Goal: Information Seeking & Learning: Learn about a topic

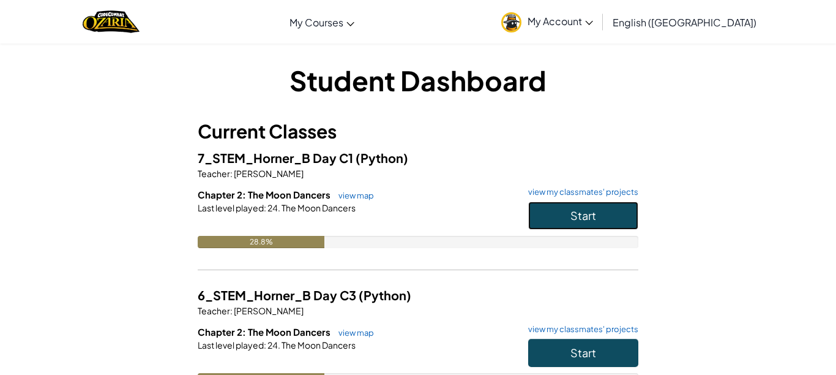
click at [545, 207] on button "Start" at bounding box center [583, 215] width 110 height 28
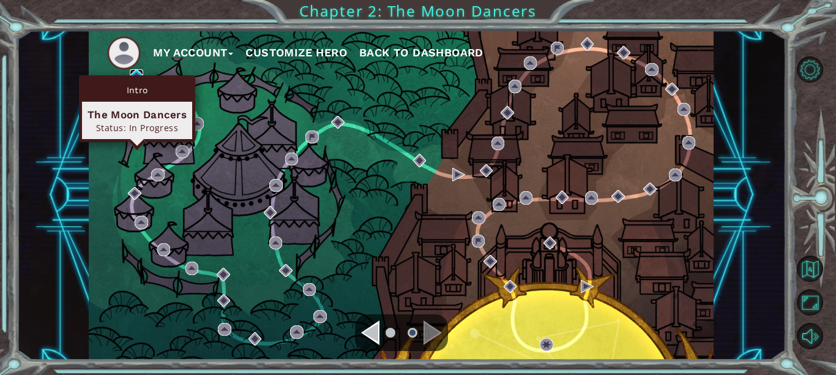
click at [138, 72] on img at bounding box center [136, 75] width 13 height 13
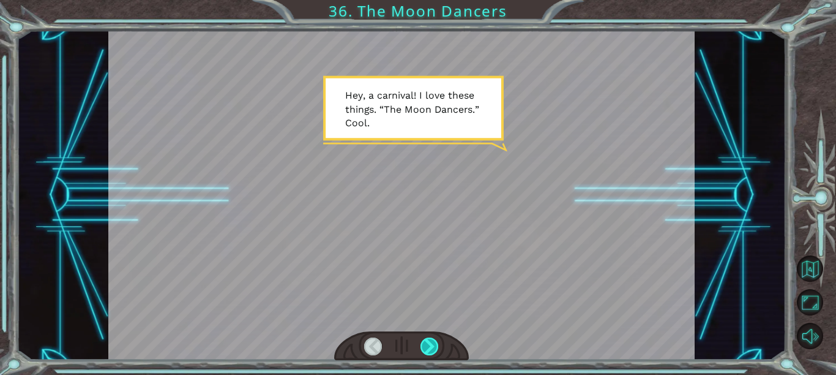
click at [432, 345] on div at bounding box center [429, 346] width 18 height 18
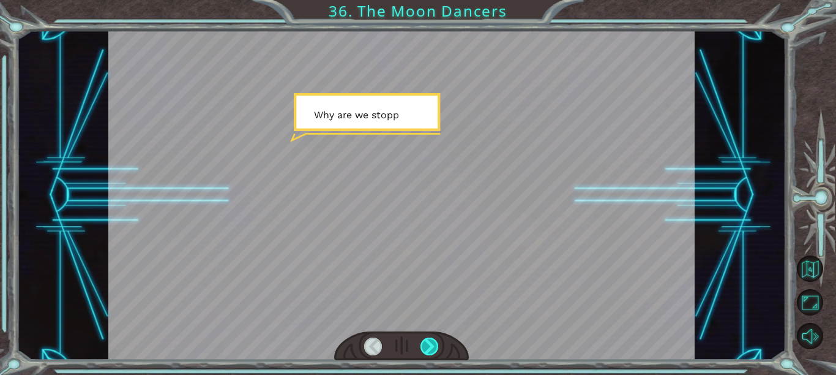
click at [432, 345] on div at bounding box center [429, 346] width 18 height 18
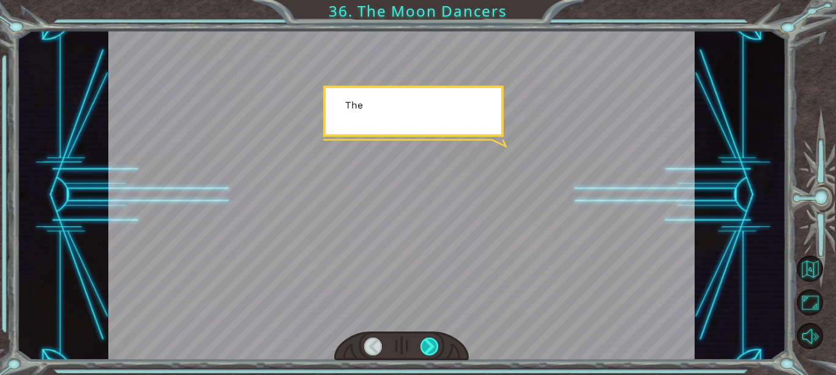
click at [432, 345] on div at bounding box center [429, 346] width 18 height 18
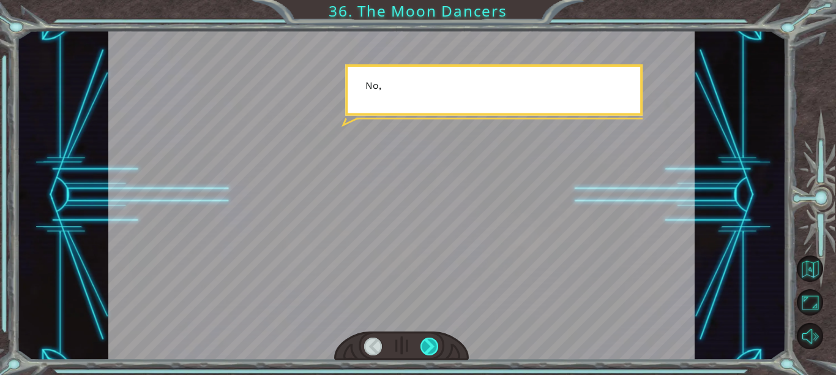
click at [432, 345] on div at bounding box center [429, 346] width 18 height 18
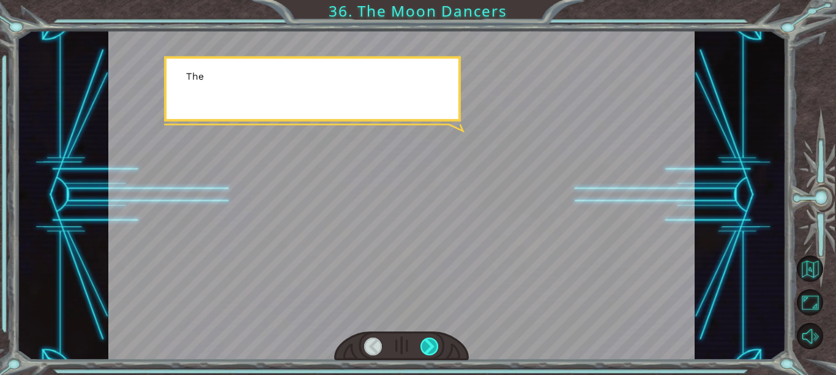
click at [432, 345] on div at bounding box center [429, 346] width 18 height 18
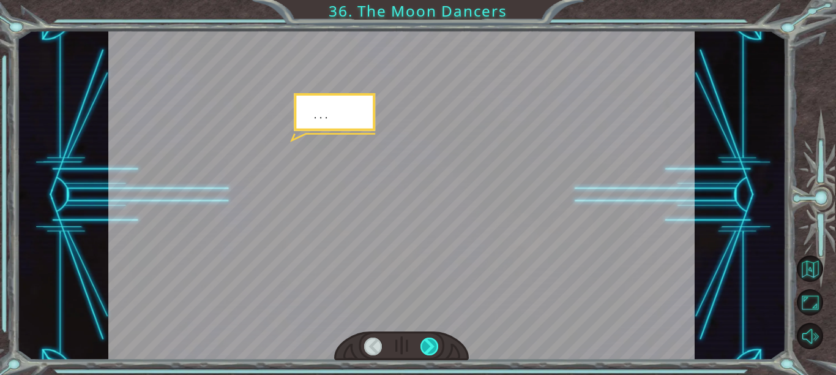
click at [432, 345] on div at bounding box center [429, 346] width 18 height 18
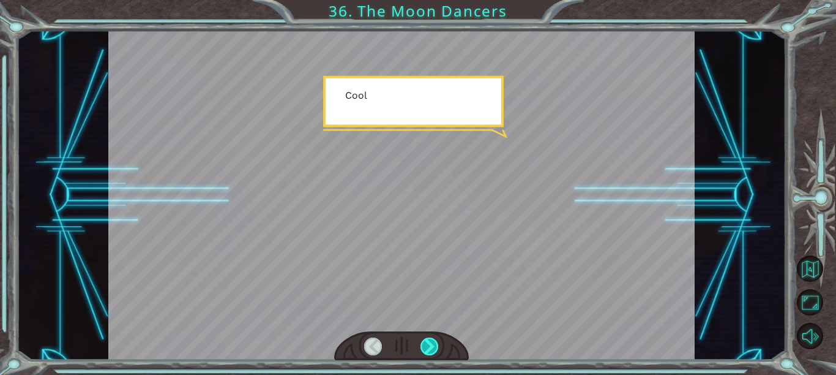
click at [432, 345] on div at bounding box center [429, 346] width 18 height 18
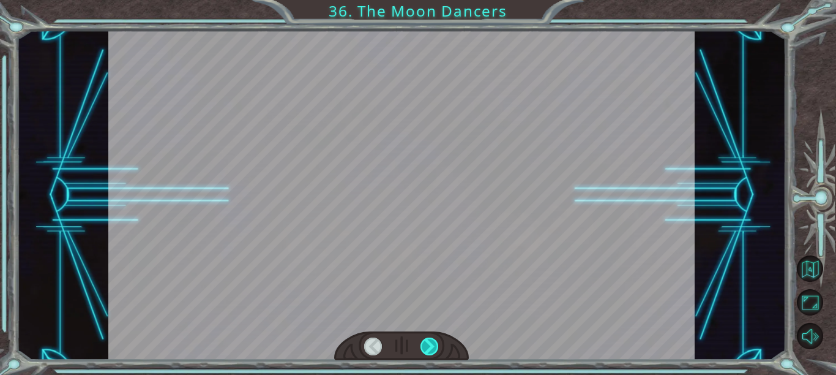
click at [432, 345] on div at bounding box center [429, 346] width 18 height 18
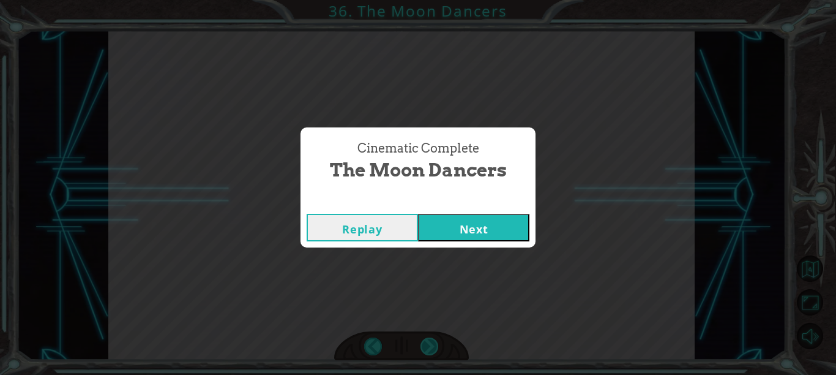
click at [432, 345] on div "Cinematic Complete The Moon Dancers Replay Next" at bounding box center [418, 187] width 836 height 375
click at [466, 226] on button "Next" at bounding box center [473, 228] width 111 height 28
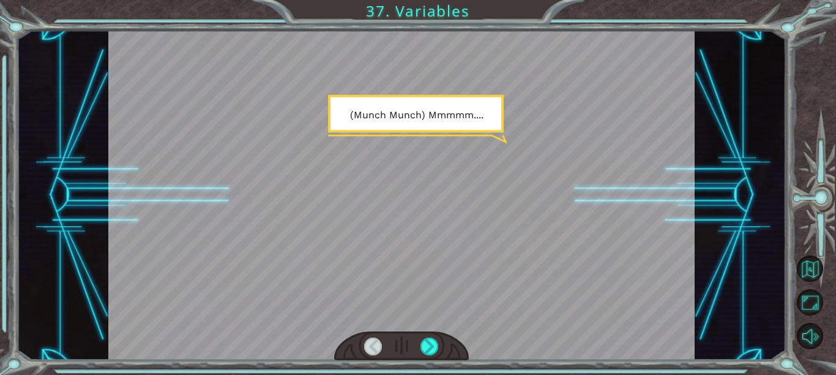
click at [439, 346] on div at bounding box center [401, 345] width 135 height 29
click at [434, 346] on div at bounding box center [429, 346] width 18 height 18
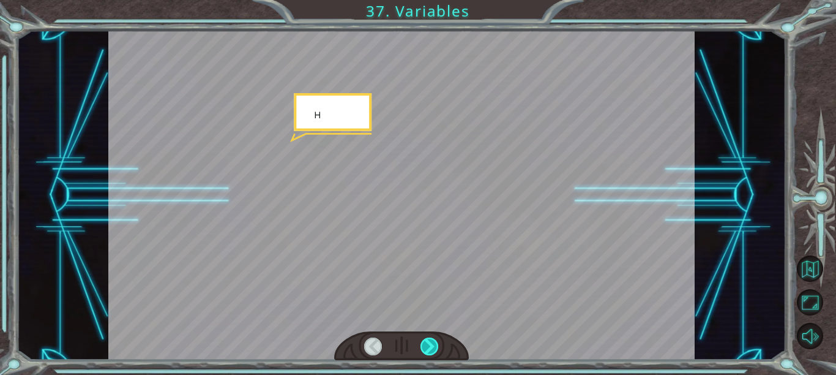
click at [434, 346] on div at bounding box center [429, 346] width 18 height 18
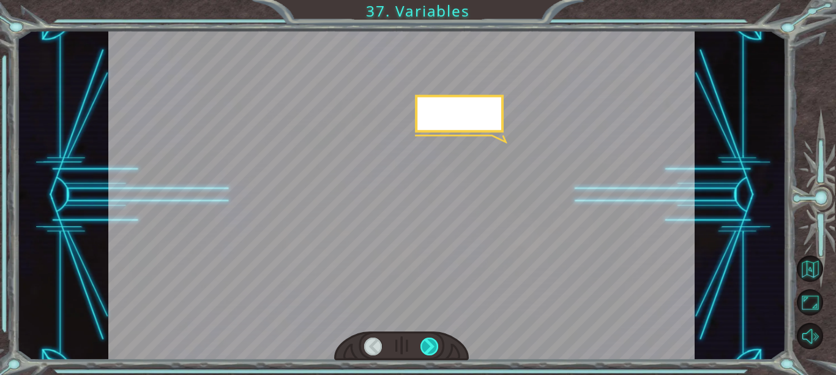
click at [434, 346] on div at bounding box center [429, 346] width 18 height 18
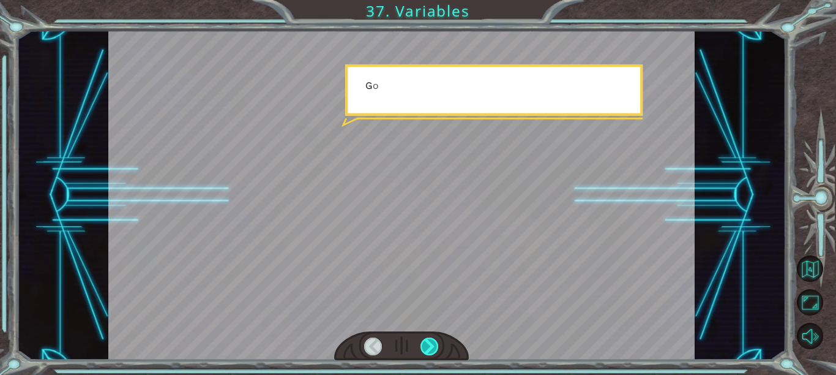
click at [434, 346] on div at bounding box center [429, 346] width 18 height 18
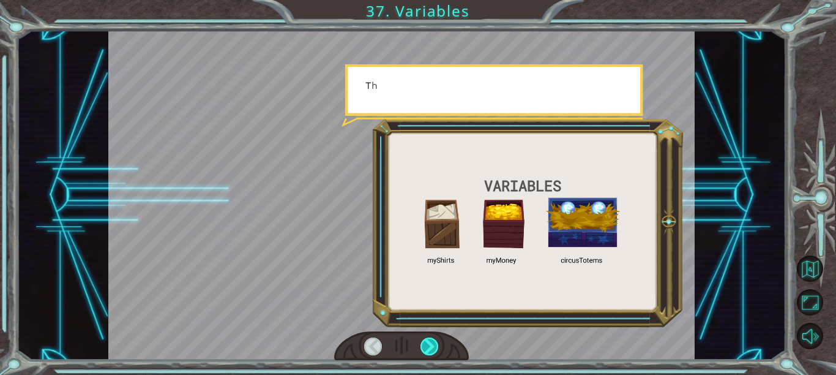
click at [434, 346] on div at bounding box center [429, 346] width 18 height 18
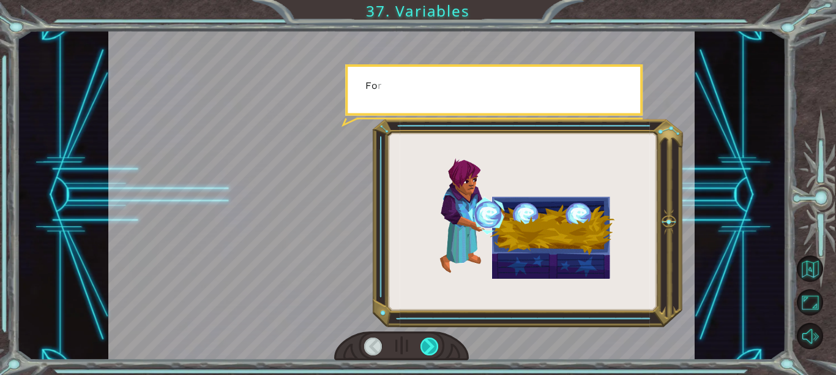
click at [434, 346] on div at bounding box center [429, 346] width 18 height 18
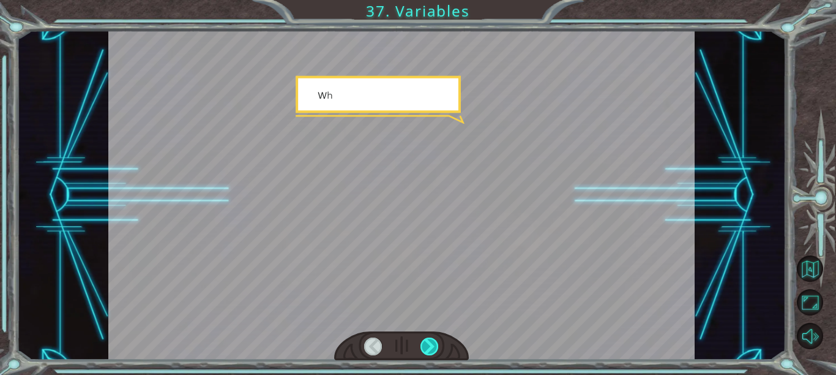
click at [434, 346] on div at bounding box center [429, 346] width 18 height 18
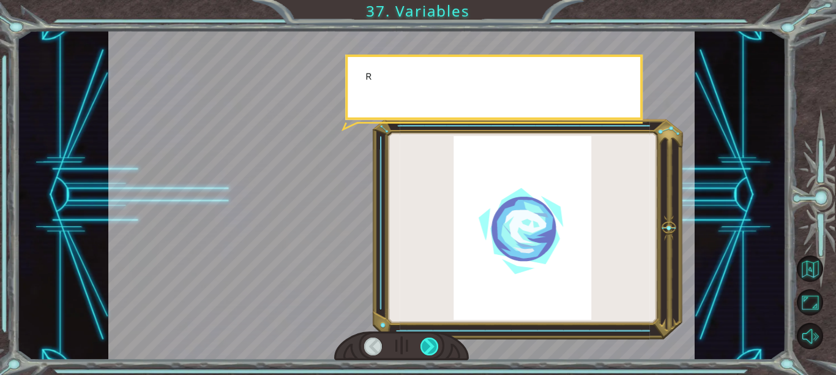
click at [434, 346] on div at bounding box center [429, 346] width 18 height 18
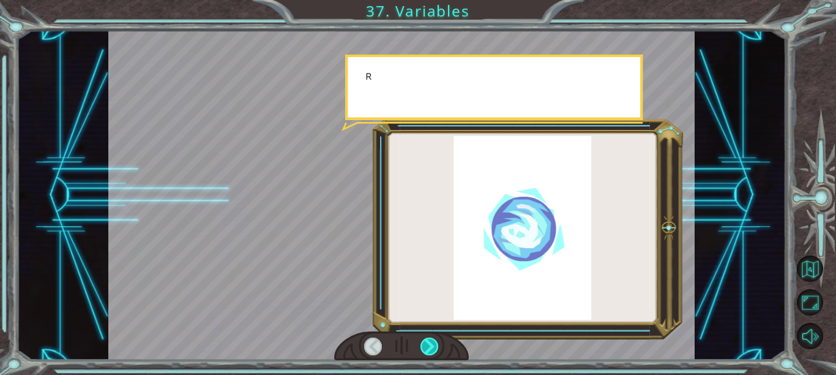
click at [434, 346] on div at bounding box center [429, 346] width 18 height 18
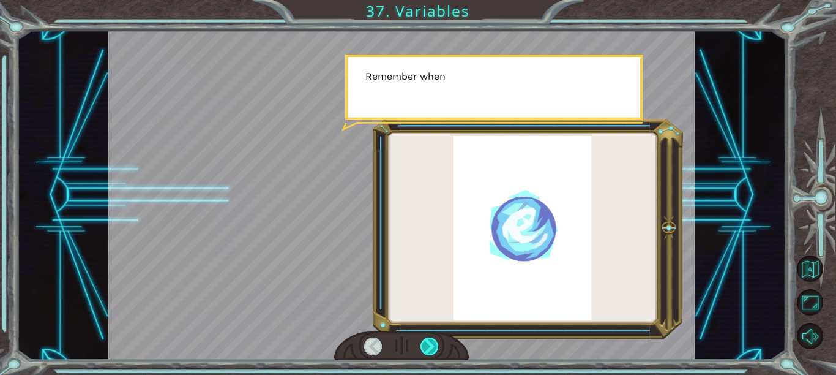
click at [434, 346] on div at bounding box center [429, 346] width 18 height 18
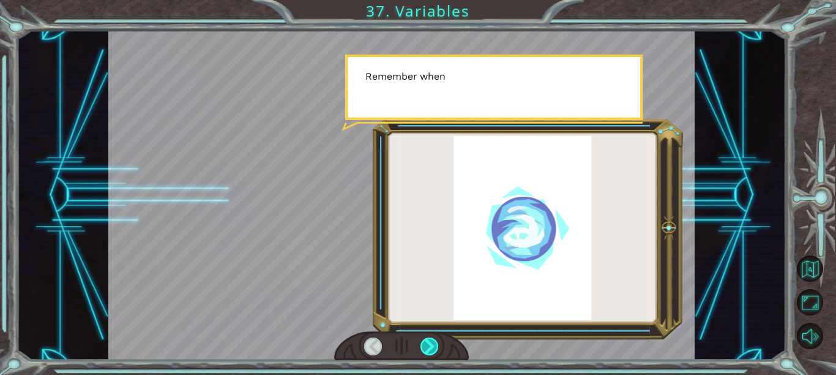
click at [434, 346] on div at bounding box center [429, 346] width 18 height 18
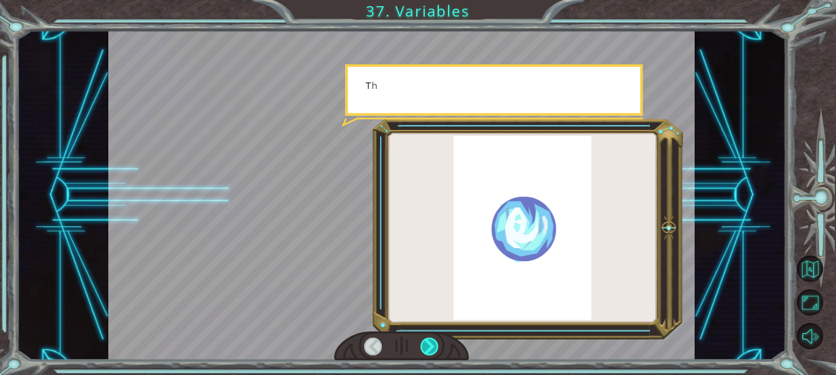
click at [434, 346] on div at bounding box center [429, 346] width 18 height 18
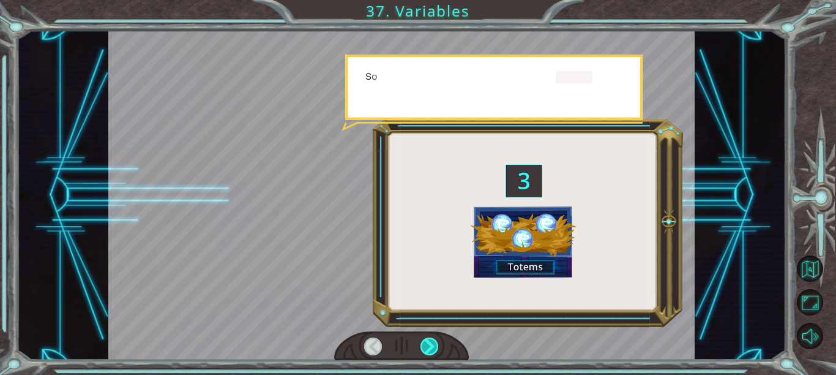
click at [434, 346] on div at bounding box center [429, 346] width 18 height 18
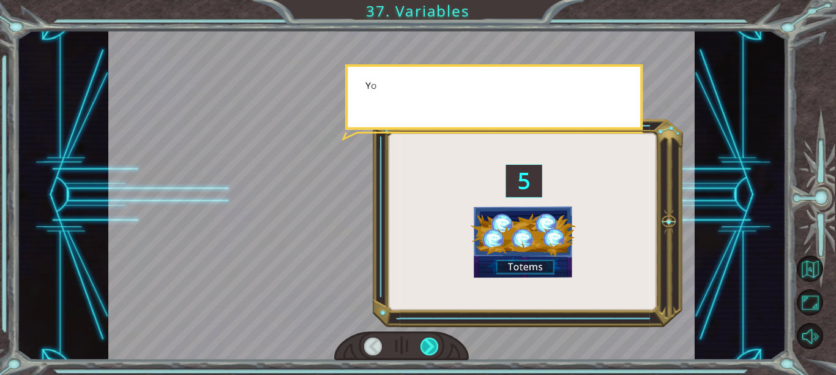
click at [434, 346] on div at bounding box center [429, 346] width 18 height 18
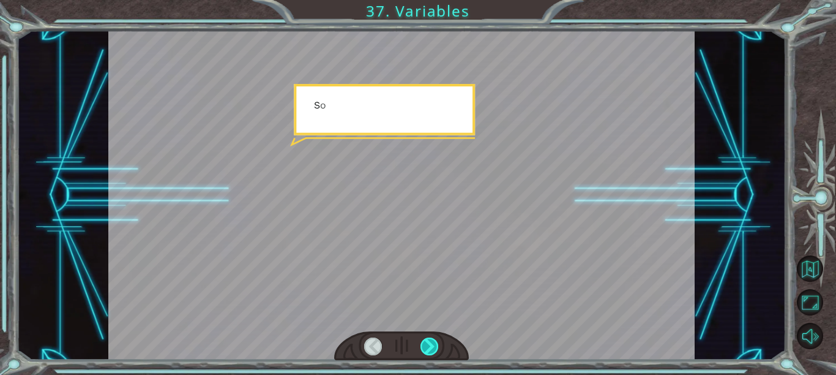
click at [434, 346] on div at bounding box center [429, 346] width 18 height 18
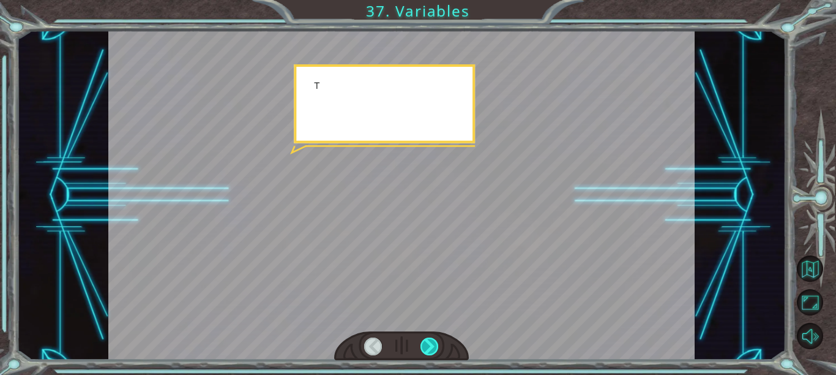
click at [434, 346] on div at bounding box center [429, 346] width 18 height 18
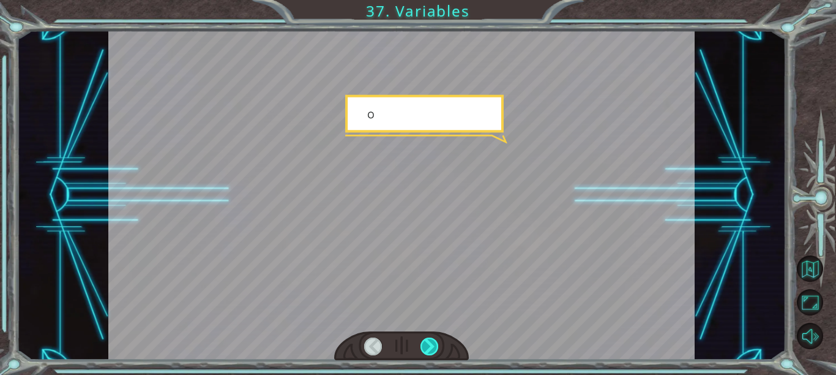
click at [434, 346] on div at bounding box center [429, 346] width 18 height 18
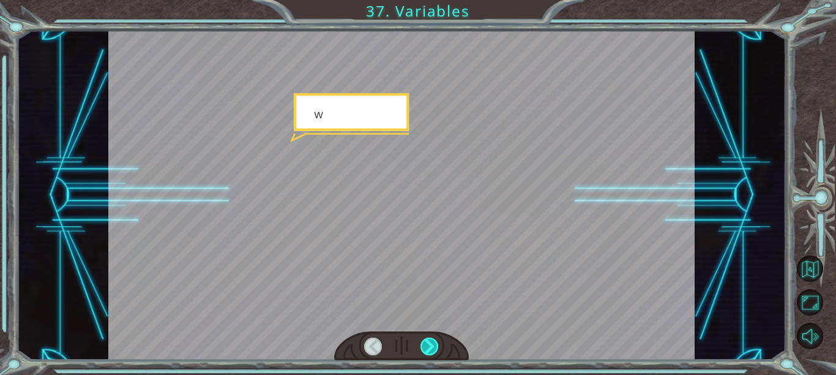
click at [434, 346] on div at bounding box center [429, 346] width 18 height 18
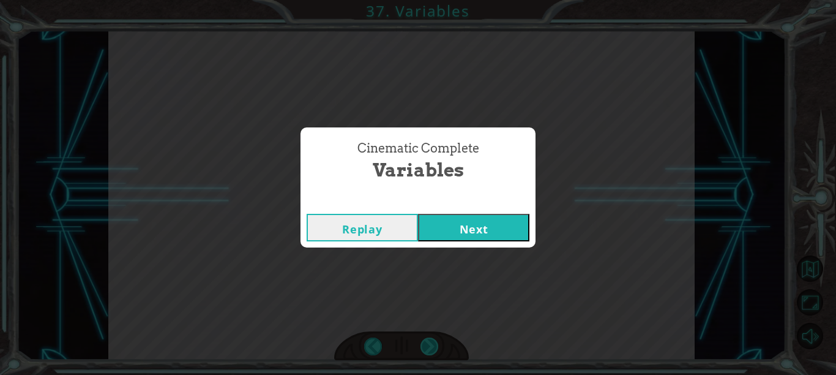
click at [434, 346] on div "Cinematic Complete Variables Replay Next" at bounding box center [418, 187] width 836 height 375
click at [472, 234] on button "Next" at bounding box center [473, 228] width 111 height 28
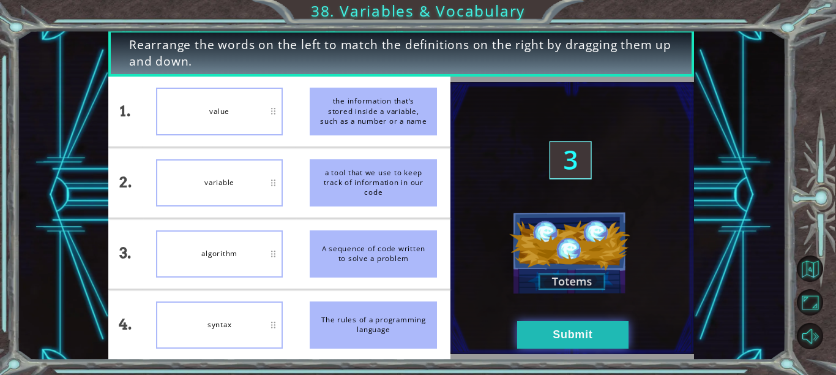
click at [572, 338] on button "Submit" at bounding box center [572, 335] width 111 height 28
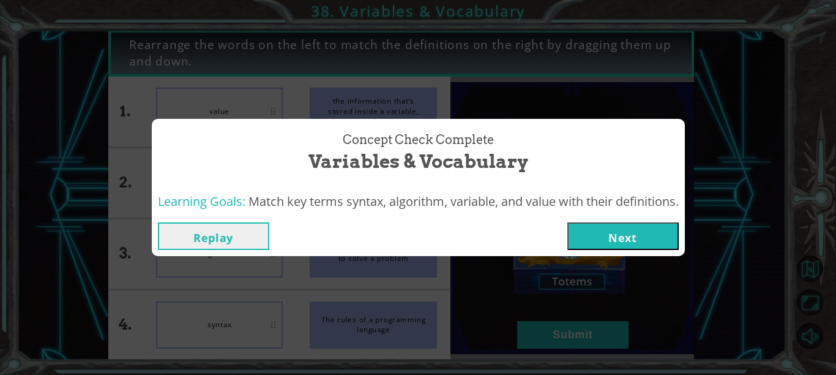
click at [633, 229] on button "Next" at bounding box center [622, 236] width 111 height 28
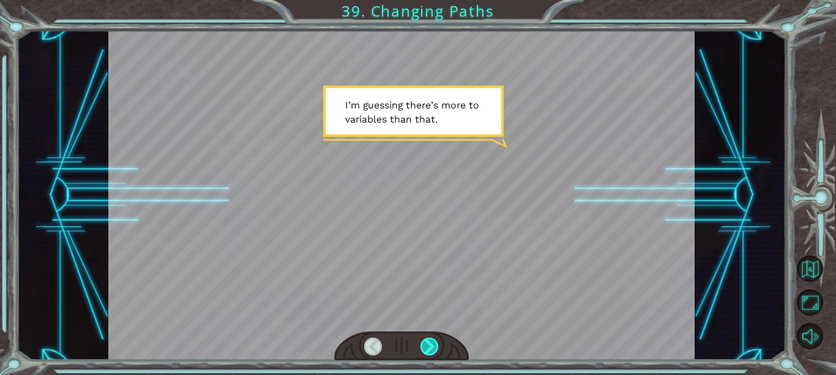
click at [433, 343] on div at bounding box center [429, 346] width 18 height 18
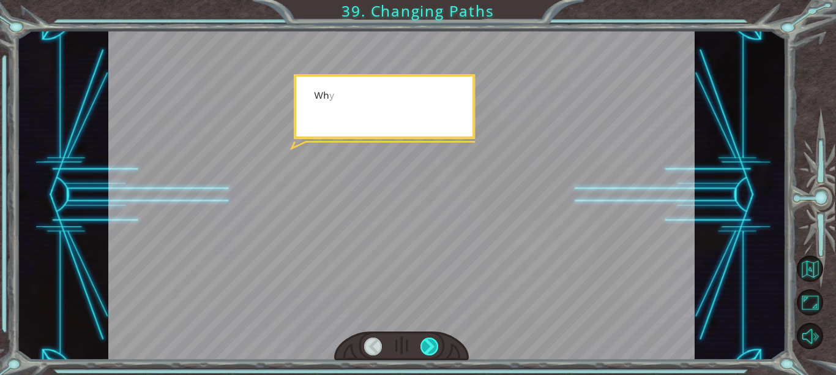
click at [433, 343] on div at bounding box center [429, 346] width 18 height 18
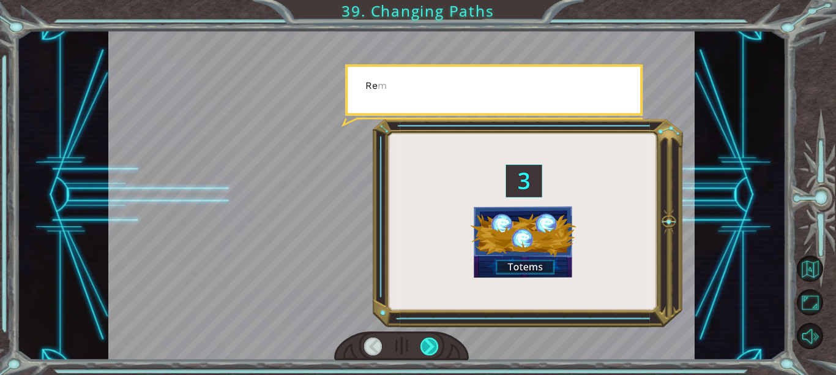
click at [433, 343] on div at bounding box center [429, 346] width 18 height 18
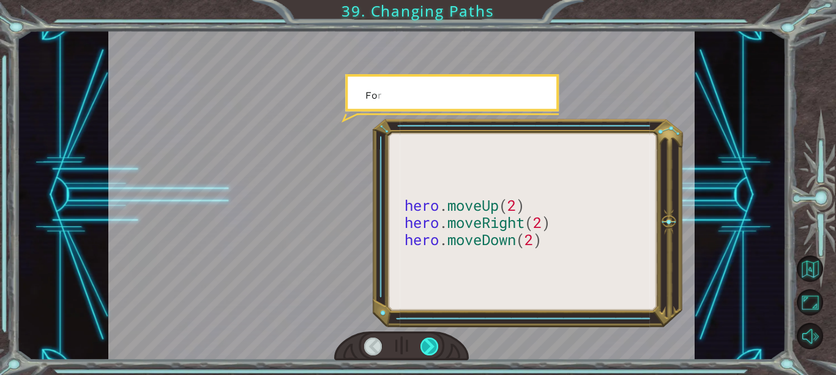
click at [433, 343] on div at bounding box center [429, 346] width 18 height 18
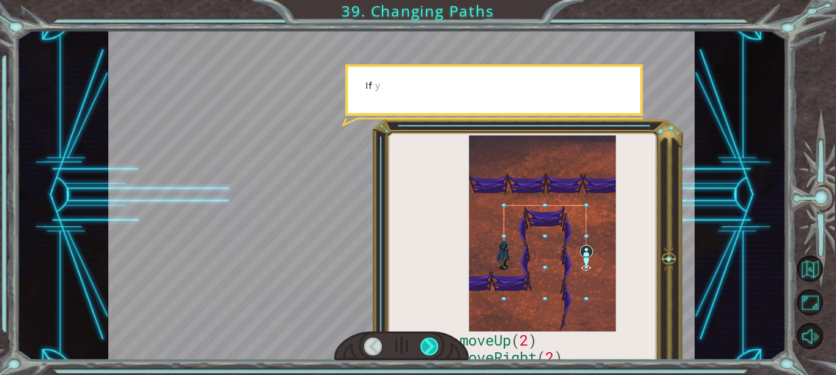
click at [433, 343] on div at bounding box center [429, 346] width 18 height 18
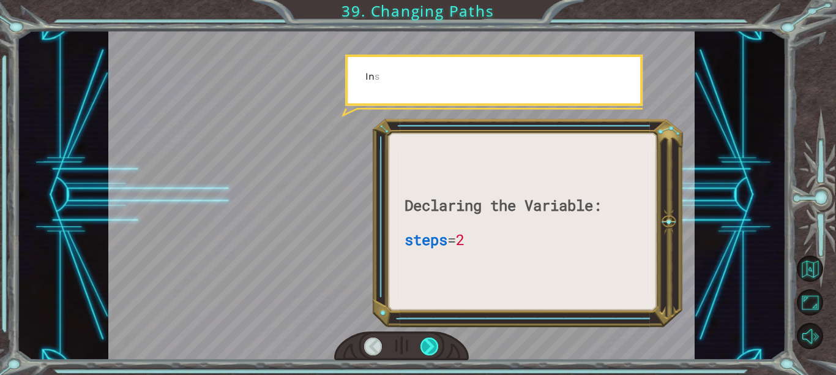
click at [433, 343] on div at bounding box center [429, 346] width 18 height 18
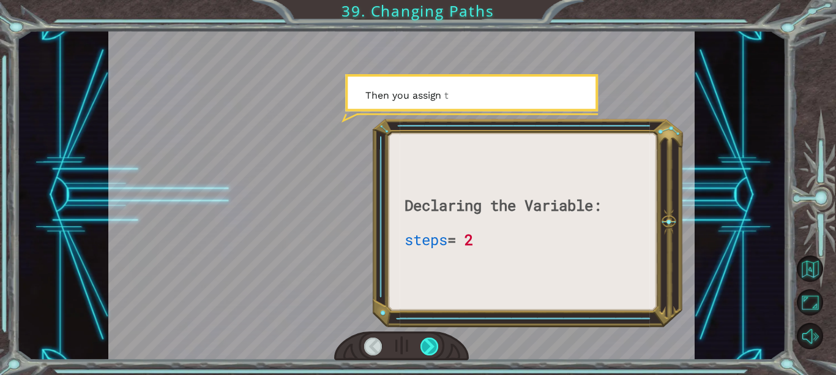
click at [433, 343] on div at bounding box center [429, 346] width 18 height 18
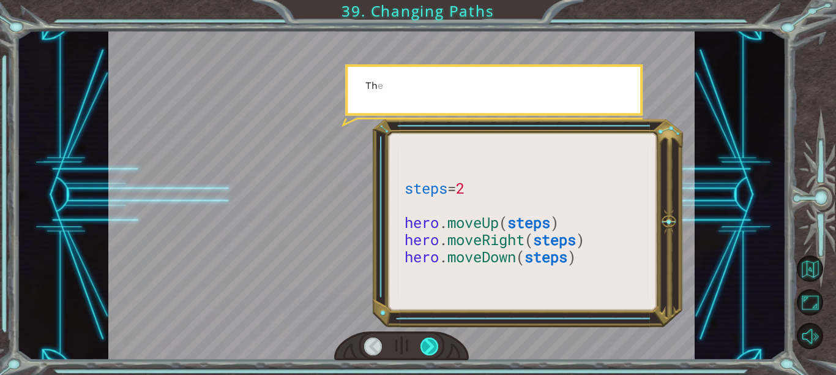
click at [433, 343] on div at bounding box center [429, 346] width 18 height 18
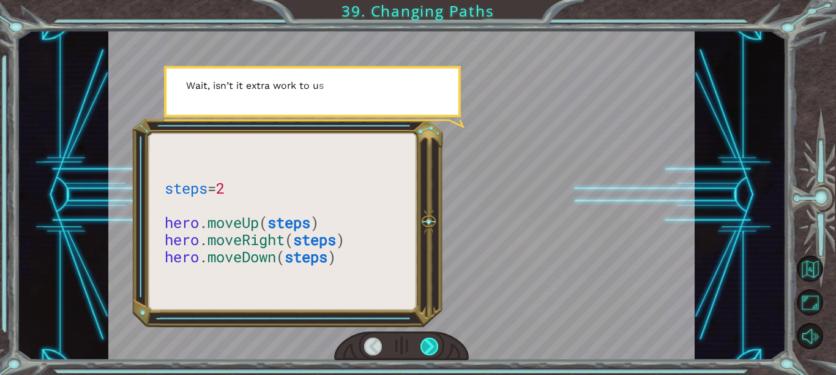
click at [433, 343] on div at bounding box center [429, 346] width 18 height 18
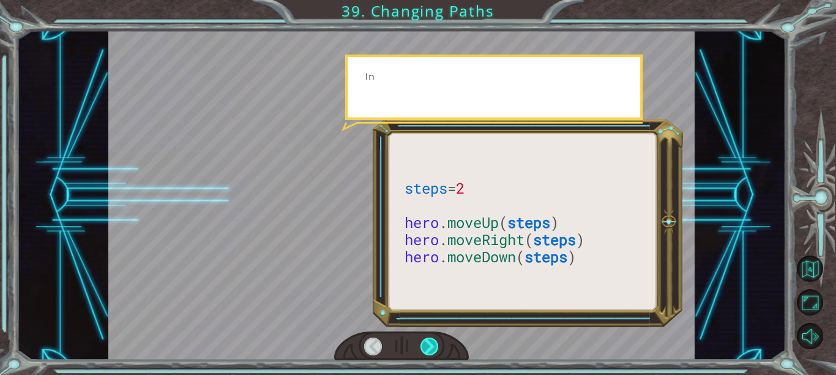
click at [433, 343] on div at bounding box center [429, 346] width 18 height 18
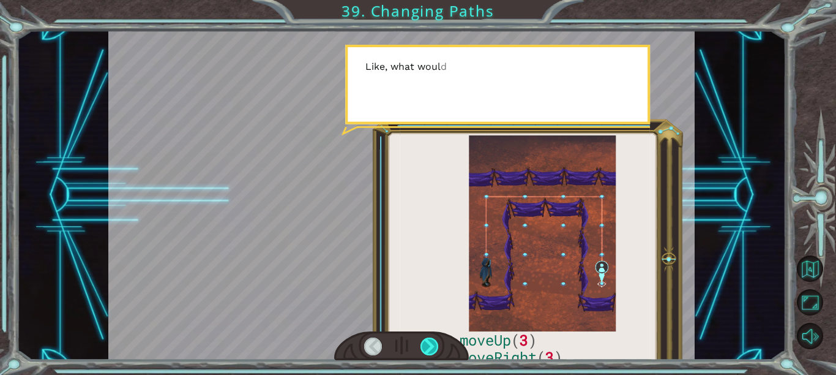
click at [433, 343] on div at bounding box center [429, 346] width 18 height 18
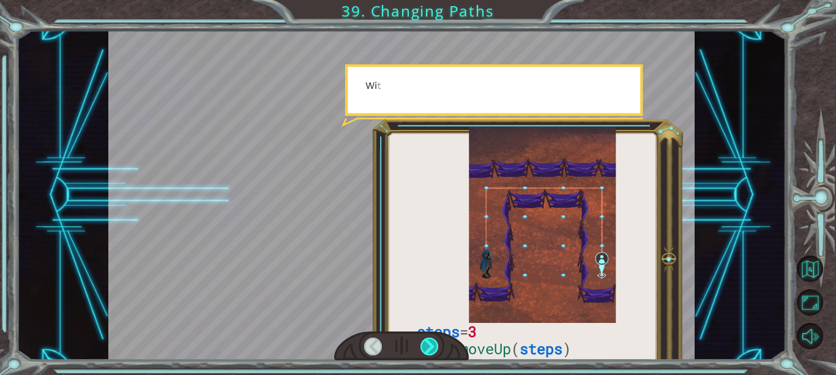
click at [433, 343] on div at bounding box center [429, 346] width 18 height 18
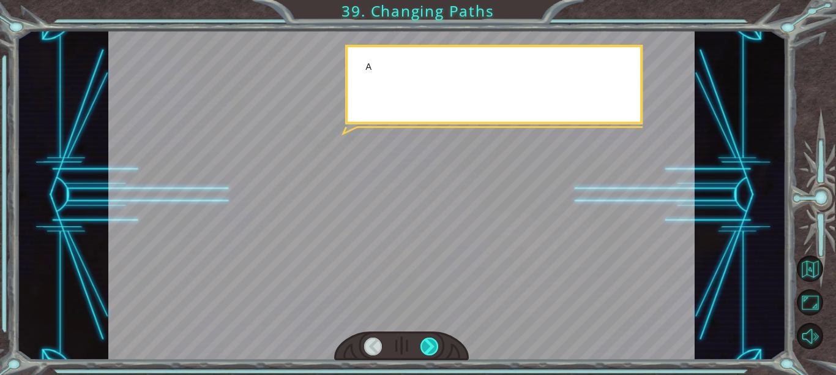
click at [433, 343] on div at bounding box center [429, 346] width 18 height 18
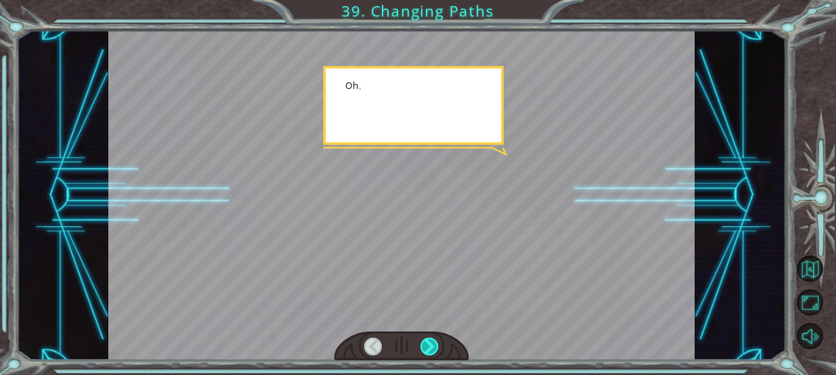
click at [433, 343] on div at bounding box center [429, 346] width 18 height 18
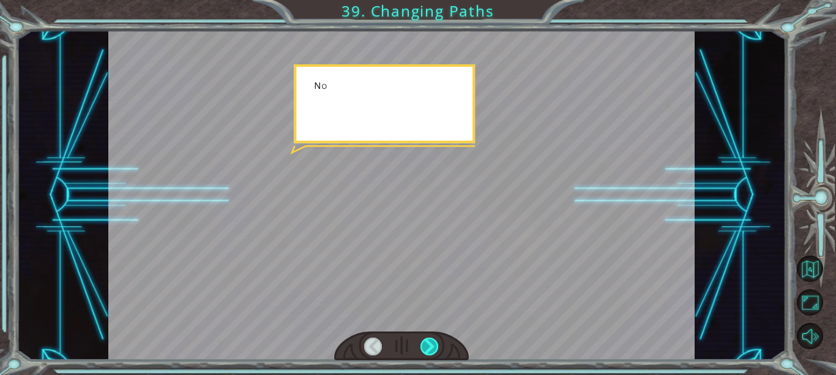
click at [433, 343] on div at bounding box center [429, 346] width 18 height 18
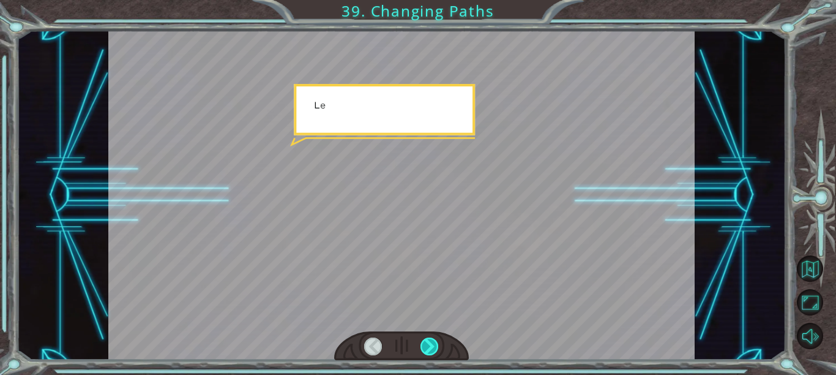
click at [433, 343] on div at bounding box center [429, 346] width 18 height 18
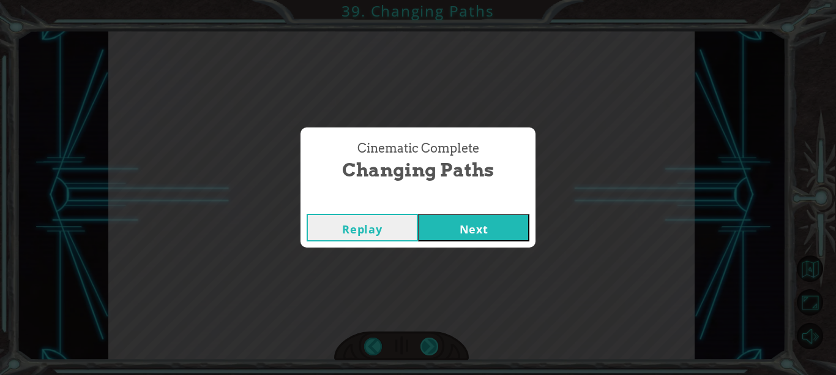
click at [433, 343] on div "Cinematic Complete Changing Paths Replay Next" at bounding box center [418, 187] width 836 height 375
click at [450, 225] on button "Next" at bounding box center [473, 228] width 111 height 28
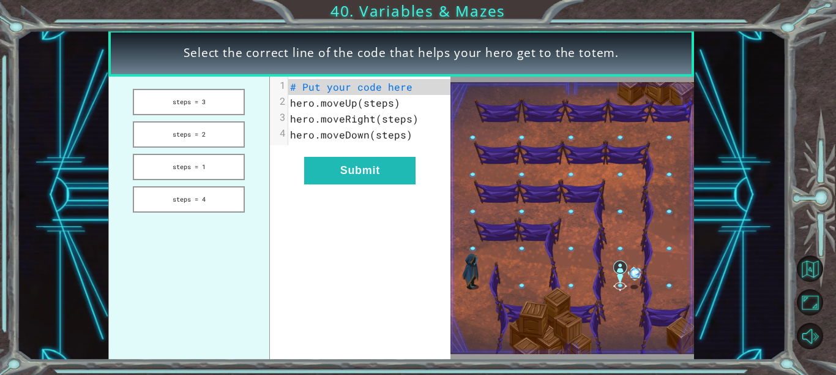
drag, startPoint x: 173, startPoint y: 105, endPoint x: 319, endPoint y: 81, distance: 148.7
click at [319, 81] on div "steps = 3 steps = 2 steps = 1 steps = 4 xxxxxxxxxx 4 1 # Put your code here 2 h…" at bounding box center [279, 217] width 342 height 283
drag, startPoint x: 145, startPoint y: 158, endPoint x: 293, endPoint y: 87, distance: 163.7
click at [293, 87] on div "steps = 3 steps = 2 steps = 1 steps = 4 xxxxxxxxxx 4 1 # Put your code here 2 h…" at bounding box center [279, 217] width 342 height 283
click at [294, 88] on span "# Put your code here" at bounding box center [351, 86] width 122 height 13
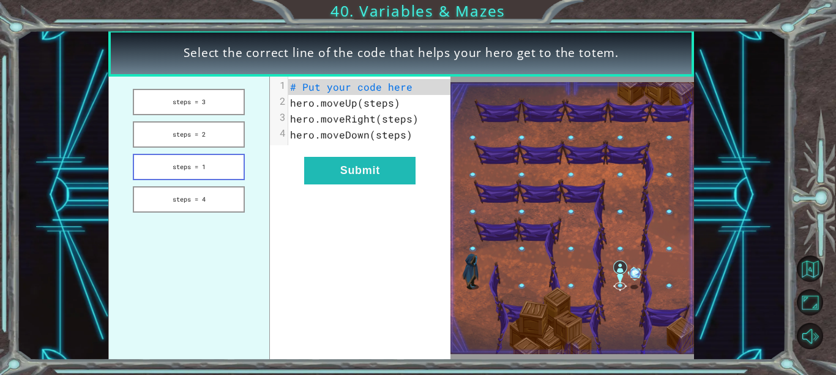
click at [200, 163] on button "steps = 1" at bounding box center [189, 167] width 112 height 26
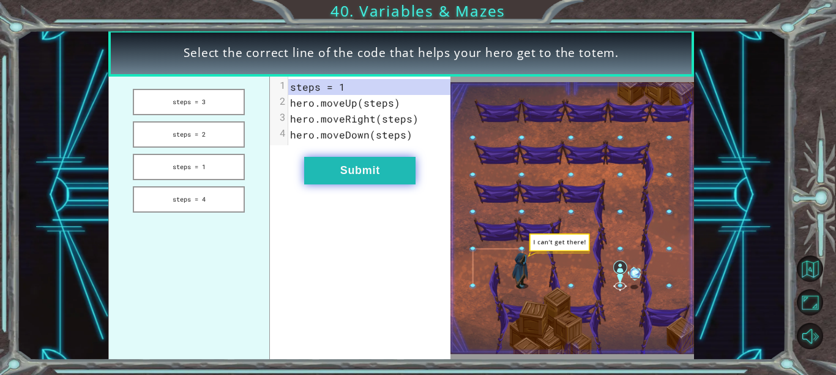
click at [361, 175] on button "Submit" at bounding box center [359, 171] width 111 height 28
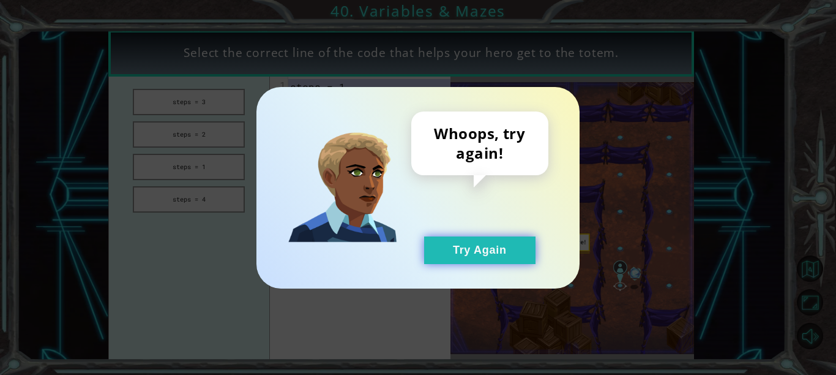
click at [490, 247] on button "Try Again" at bounding box center [479, 250] width 111 height 28
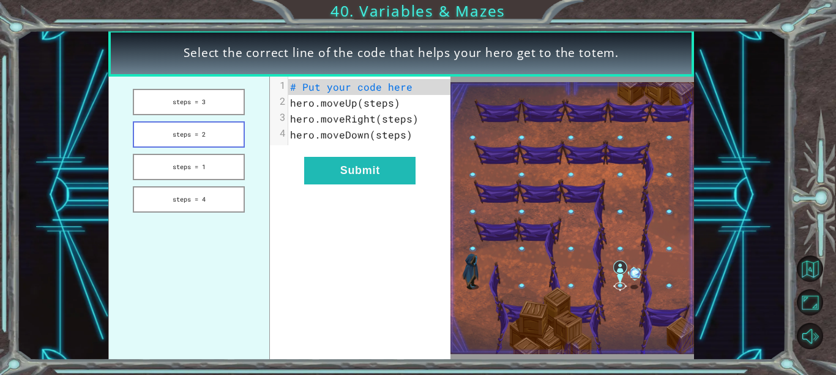
click at [176, 133] on button "steps = 2" at bounding box center [189, 134] width 112 height 26
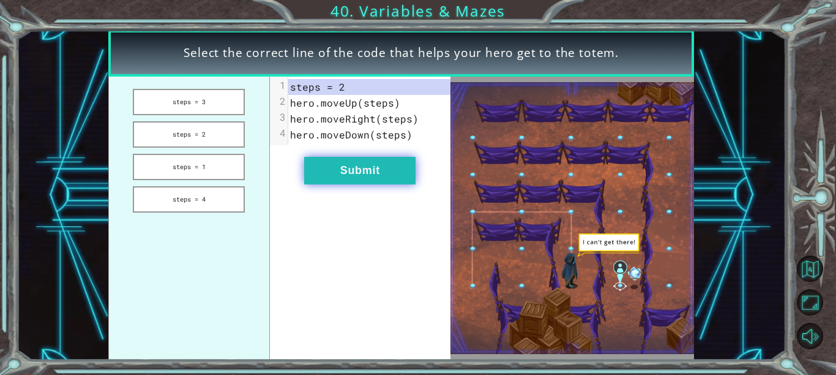
click at [365, 178] on button "Submit" at bounding box center [359, 171] width 111 height 28
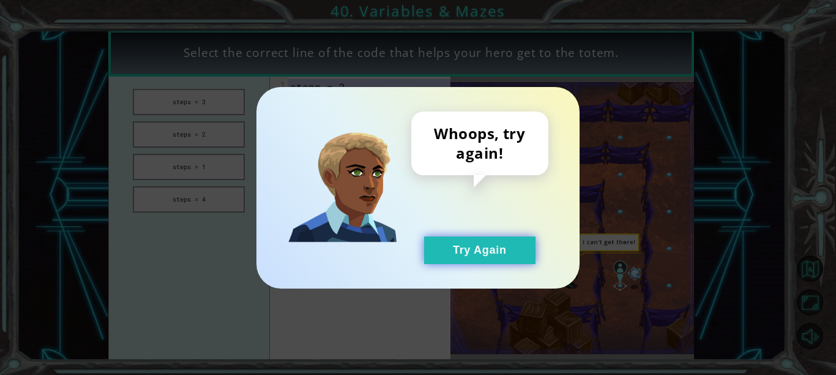
click at [480, 255] on button "Try Again" at bounding box center [479, 250] width 111 height 28
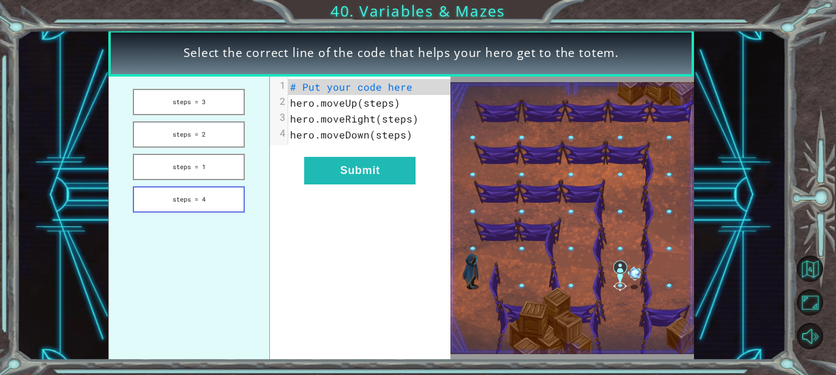
click at [201, 204] on button "steps = 4" at bounding box center [189, 199] width 112 height 26
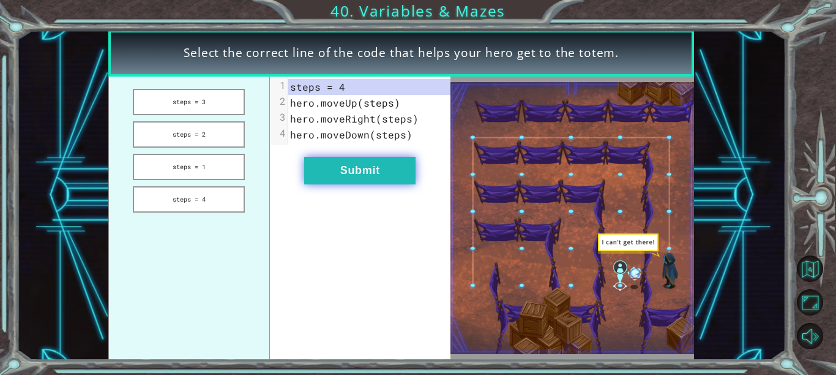
click at [354, 178] on button "Submit" at bounding box center [359, 171] width 111 height 28
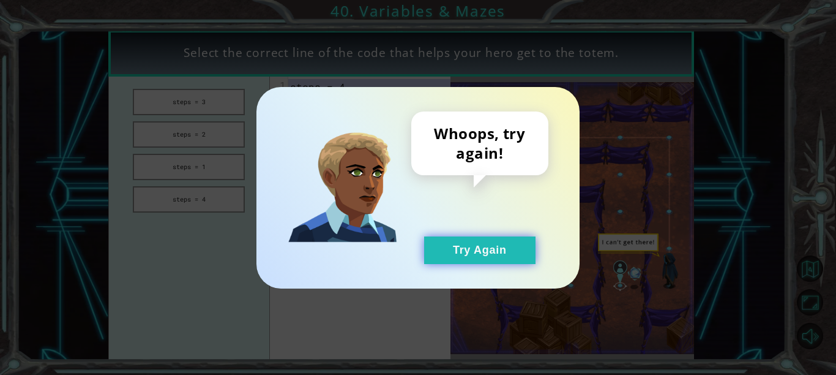
click at [458, 242] on button "Try Again" at bounding box center [479, 250] width 111 height 28
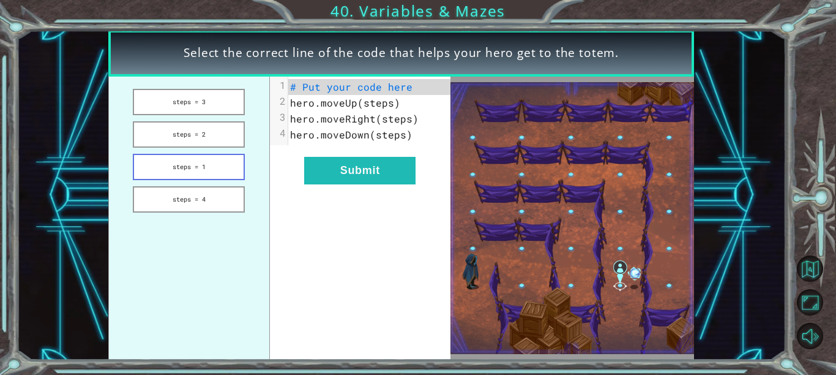
click at [168, 163] on button "steps = 1" at bounding box center [189, 167] width 112 height 26
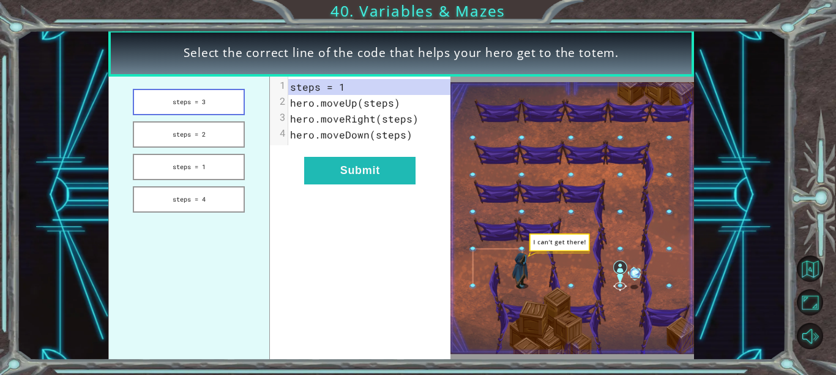
click at [173, 104] on button "steps = 3" at bounding box center [189, 102] width 112 height 26
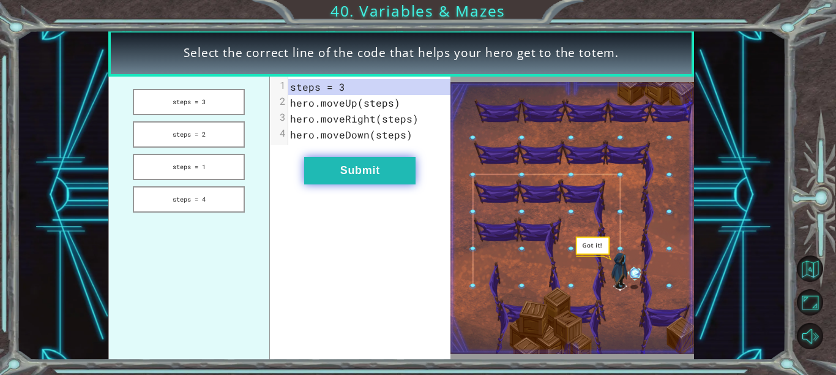
click at [321, 168] on button "Submit" at bounding box center [359, 171] width 111 height 28
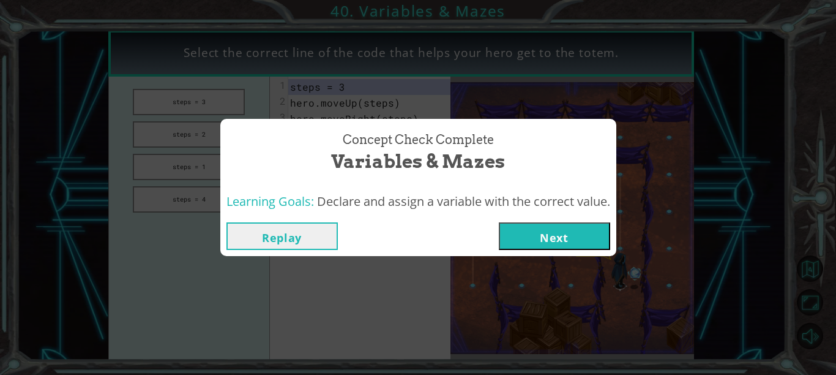
click at [600, 250] on div "Replay Next" at bounding box center [418, 236] width 396 height 40
click at [542, 245] on button "Next" at bounding box center [554, 236] width 111 height 28
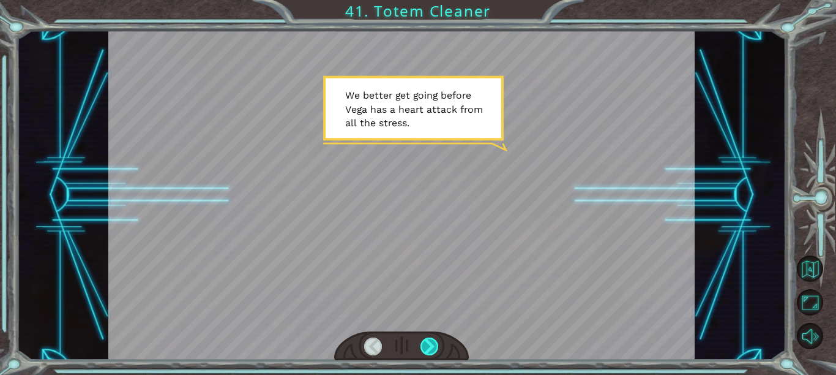
click at [422, 348] on div at bounding box center [429, 346] width 18 height 18
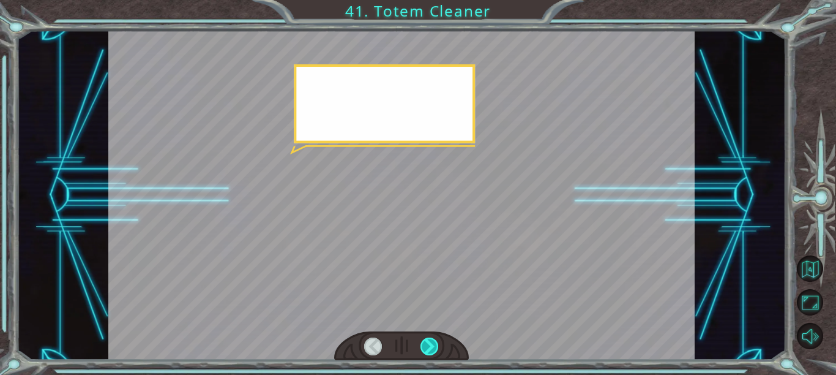
click at [422, 348] on div at bounding box center [429, 346] width 18 height 18
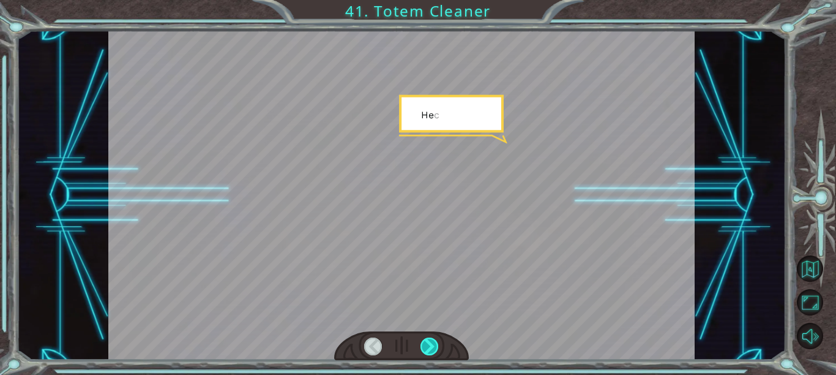
click at [422, 348] on div at bounding box center [429, 346] width 18 height 18
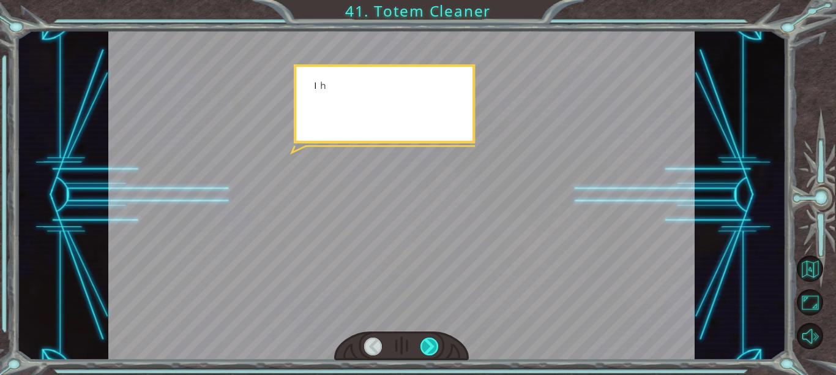
click at [422, 348] on div at bounding box center [429, 346] width 18 height 18
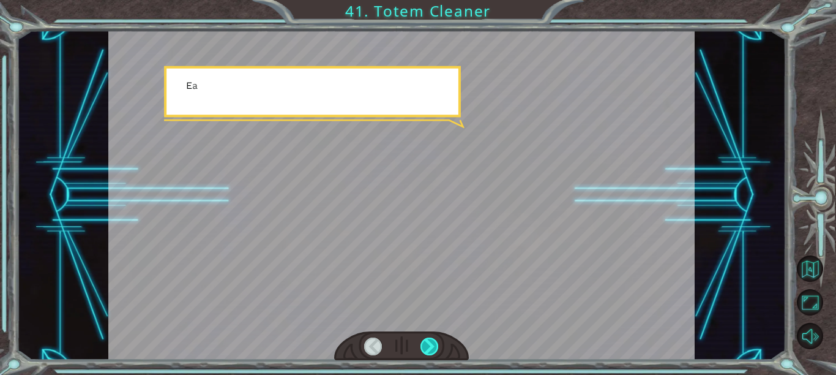
click at [422, 348] on div at bounding box center [429, 346] width 18 height 18
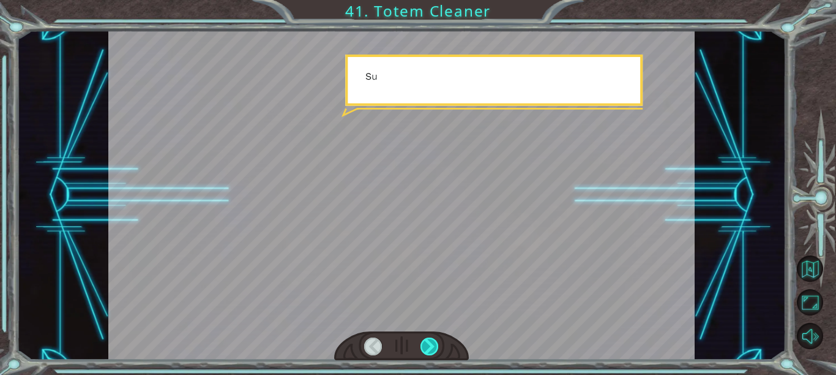
click at [422, 348] on div at bounding box center [429, 346] width 18 height 18
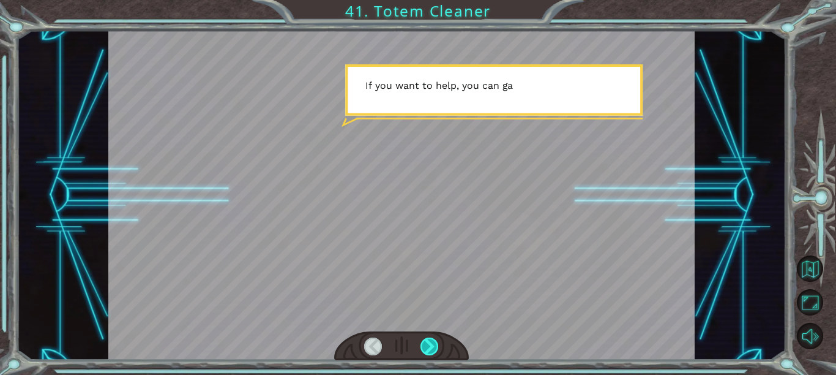
click at [422, 348] on div at bounding box center [429, 346] width 18 height 18
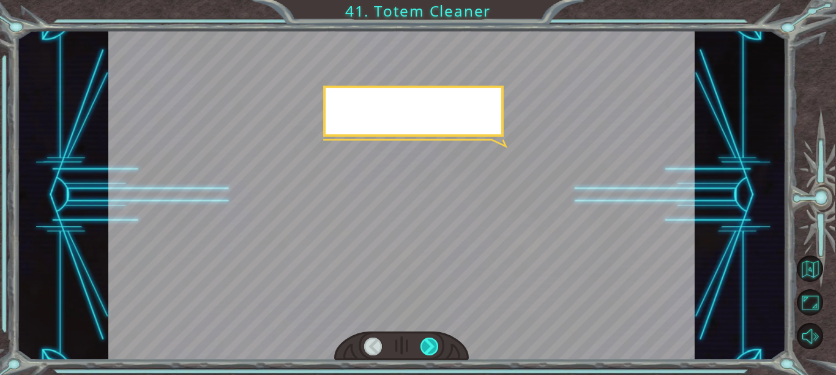
click at [422, 348] on div at bounding box center [429, 346] width 18 height 18
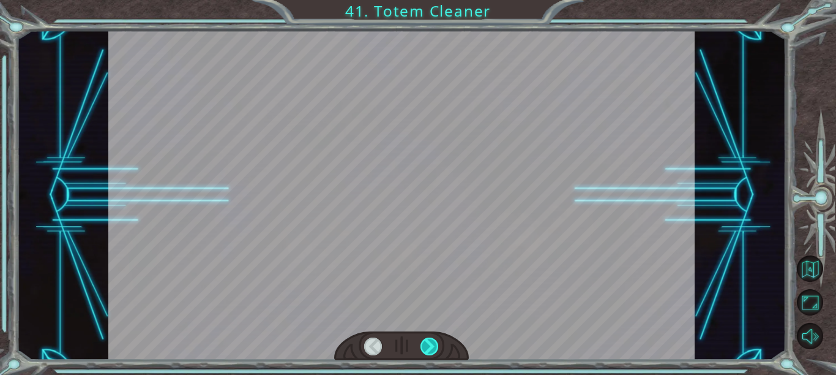
click at [422, 348] on div at bounding box center [429, 346] width 18 height 18
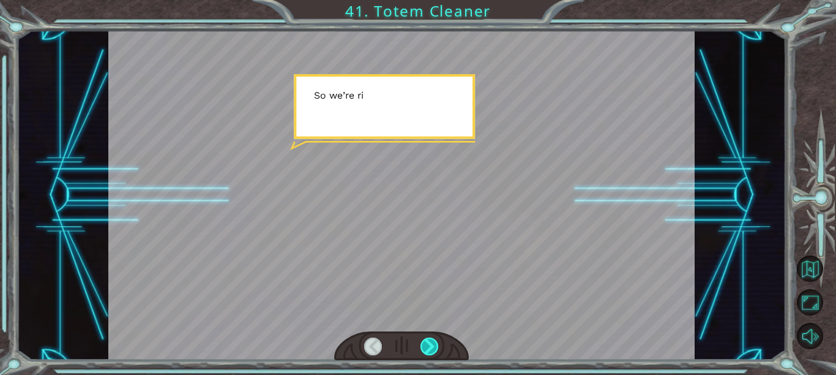
click at [422, 348] on div at bounding box center [429, 346] width 18 height 18
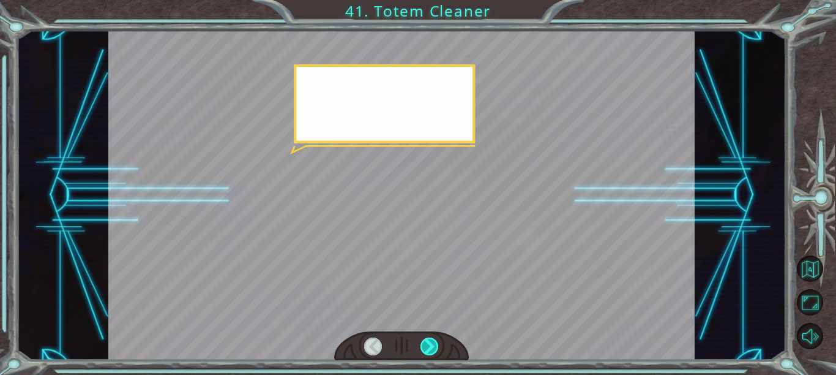
click at [422, 348] on div at bounding box center [429, 346] width 18 height 18
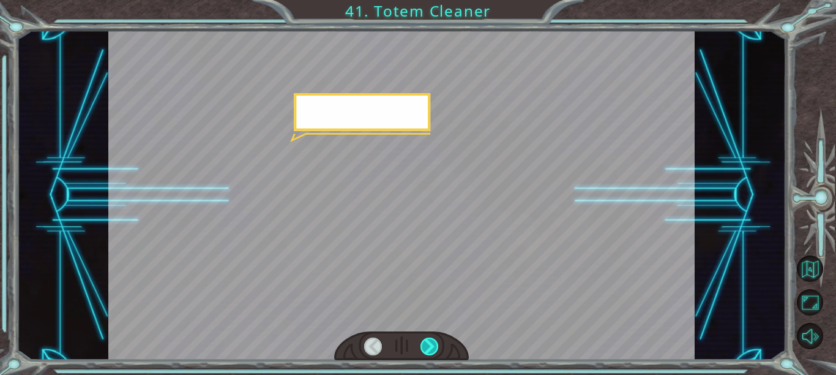
click at [422, 348] on div at bounding box center [429, 346] width 18 height 18
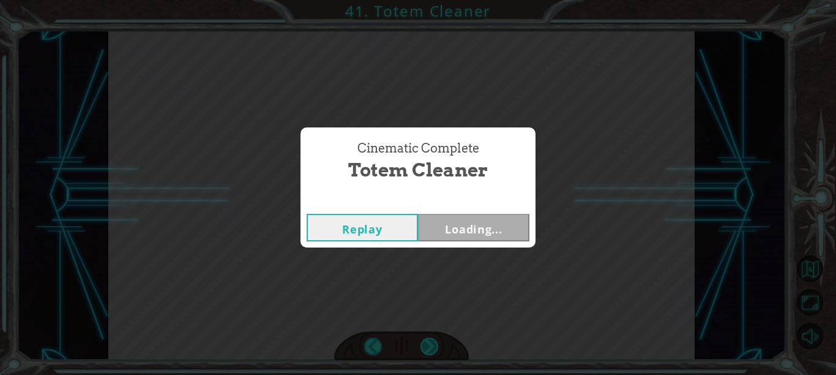
click at [422, 348] on div "Cinematic Complete Totem Cleaner Replay Loading..." at bounding box center [418, 187] width 836 height 375
click at [484, 218] on button "Next" at bounding box center [473, 228] width 111 height 28
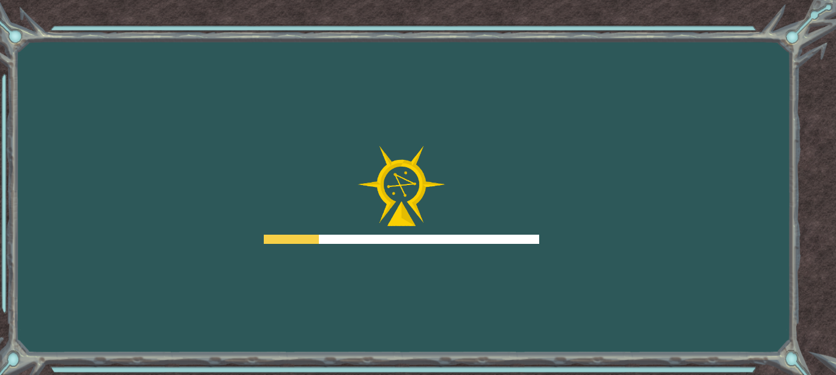
click at [482, 250] on div "Goals Error loading from server. Try refreshing the page. You'll need to join a…" at bounding box center [418, 187] width 836 height 375
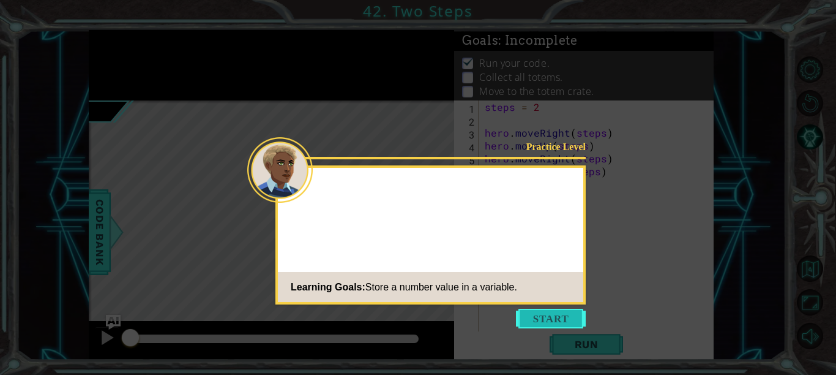
click at [542, 310] on button "Start" at bounding box center [551, 318] width 70 height 20
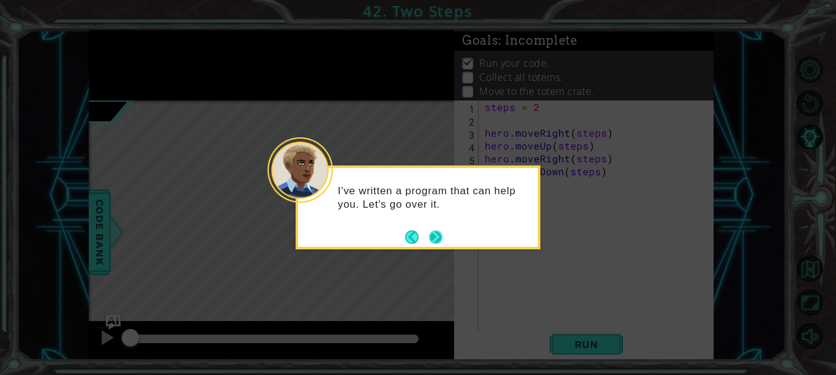
click at [429, 231] on button "Next" at bounding box center [435, 236] width 13 height 13
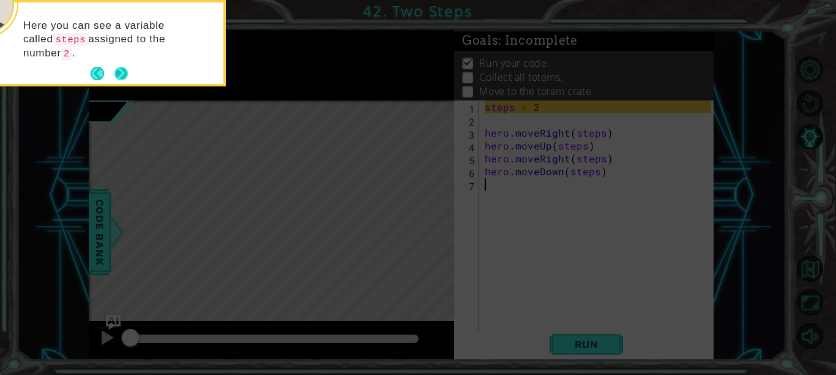
click at [126, 68] on button "Next" at bounding box center [120, 73] width 13 height 13
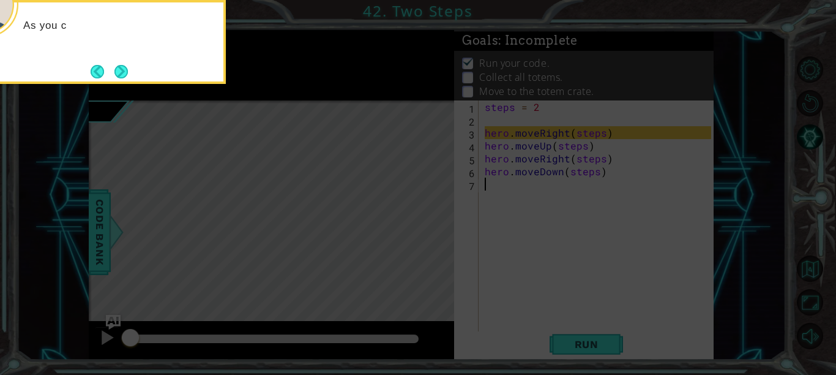
click at [126, 68] on button "Next" at bounding box center [120, 71] width 13 height 13
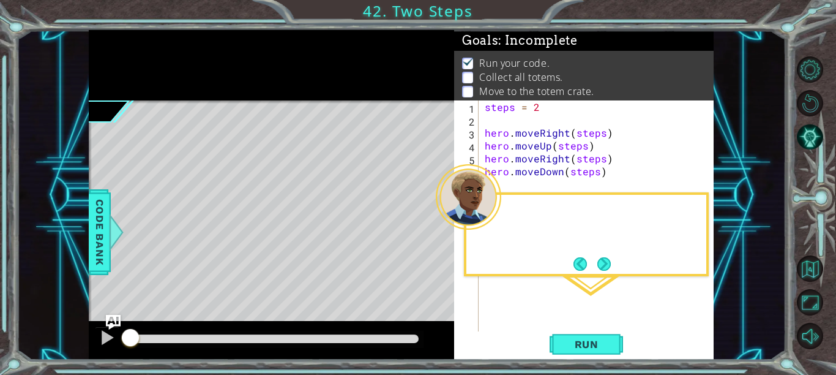
click at [126, 68] on div at bounding box center [271, 65] width 365 height 70
click at [609, 261] on button "Next" at bounding box center [603, 263] width 13 height 13
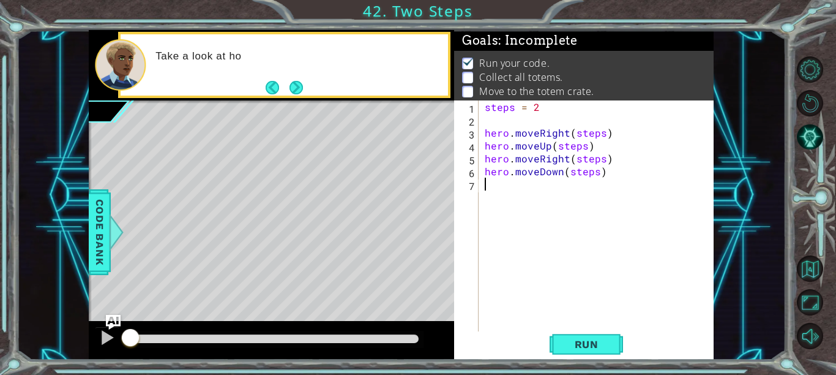
click at [609, 261] on div "steps = 2 hero . moveRight ( steps ) hero . moveUp ( steps ) hero . moveRight (…" at bounding box center [599, 228] width 235 height 257
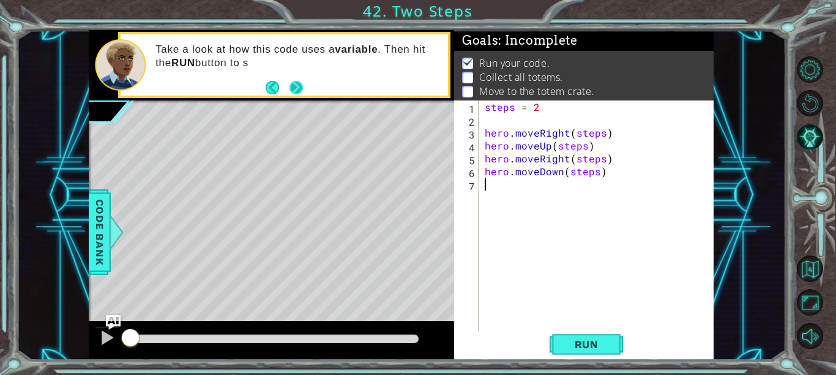
click at [300, 86] on button "Next" at bounding box center [295, 87] width 13 height 13
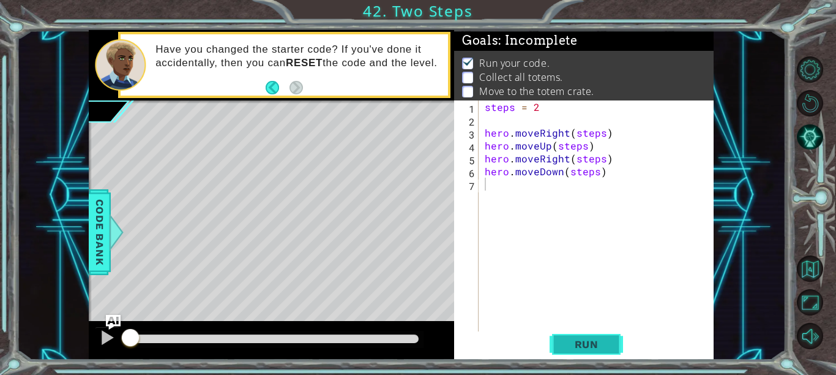
click at [564, 355] on button "Run" at bounding box center [586, 344] width 73 height 26
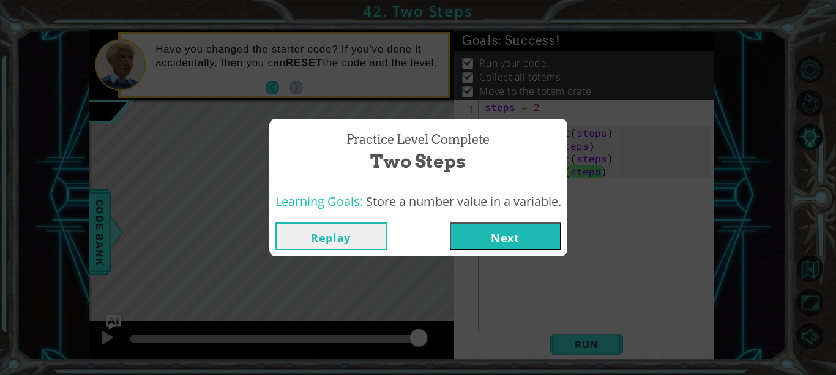
click at [526, 231] on button "Next" at bounding box center [505, 236] width 111 height 28
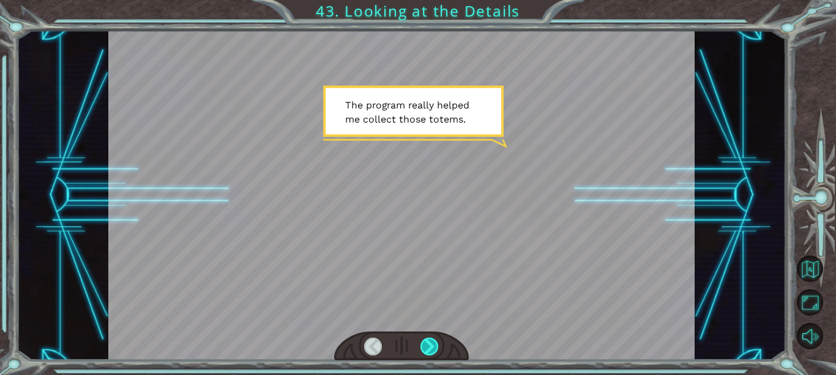
click at [427, 343] on div at bounding box center [429, 346] width 18 height 18
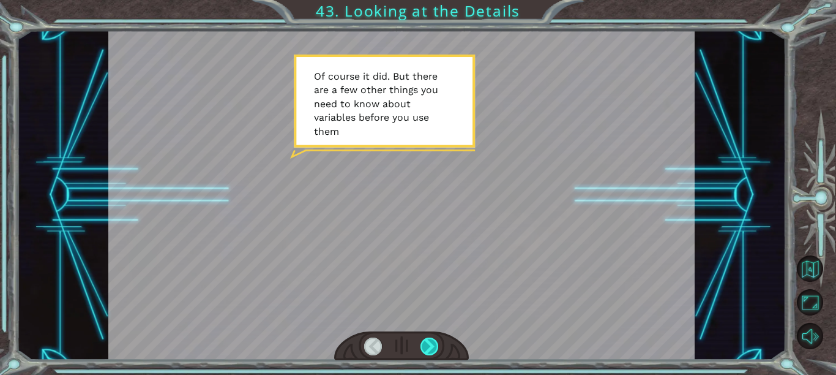
click at [427, 343] on div at bounding box center [429, 346] width 18 height 18
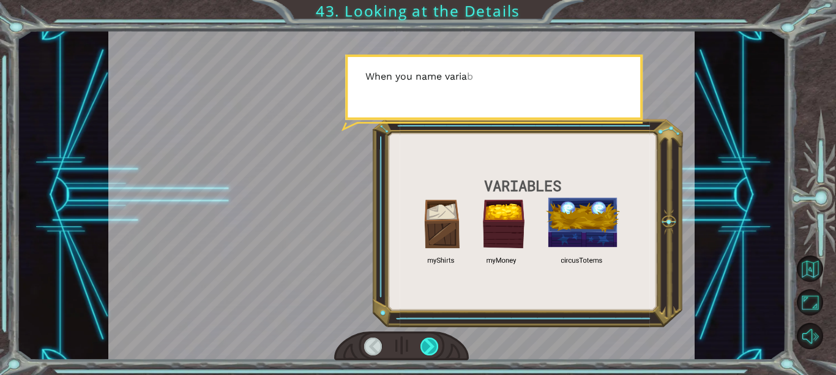
click at [427, 343] on div at bounding box center [429, 346] width 18 height 18
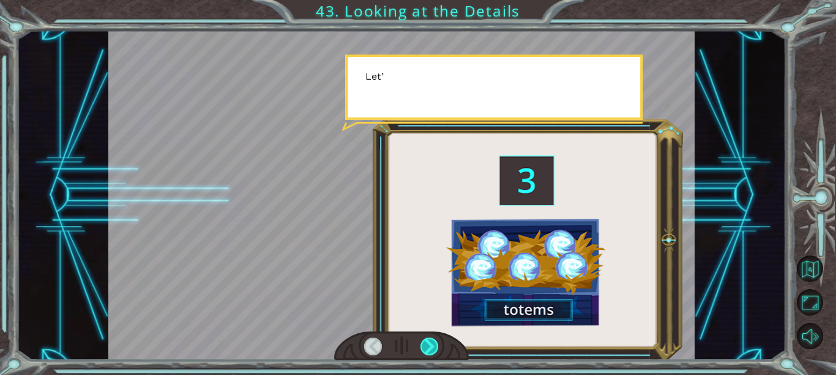
click at [427, 343] on div at bounding box center [429, 346] width 18 height 18
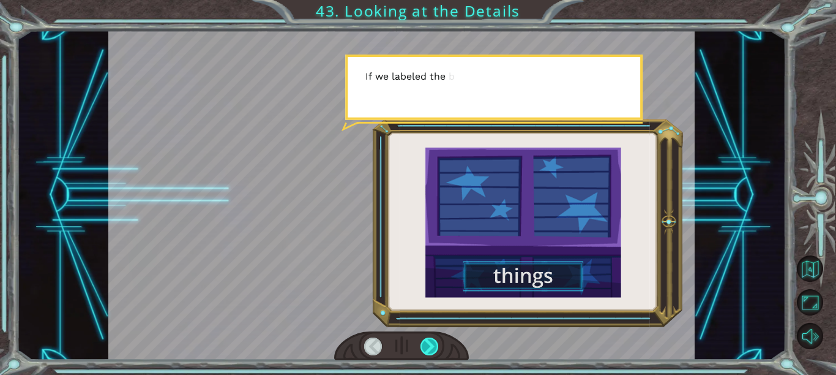
click at [427, 343] on div at bounding box center [429, 346] width 18 height 18
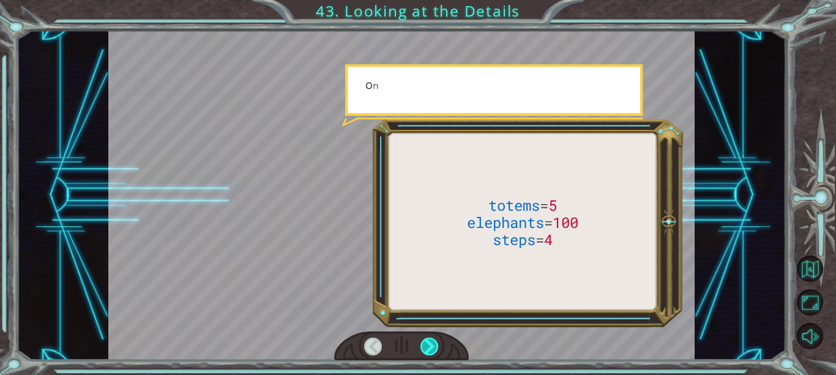
click at [427, 343] on div at bounding box center [429, 346] width 18 height 18
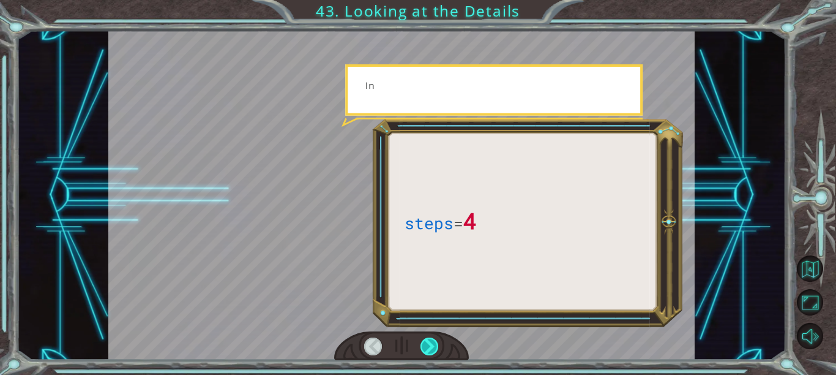
click at [427, 343] on div at bounding box center [429, 346] width 18 height 18
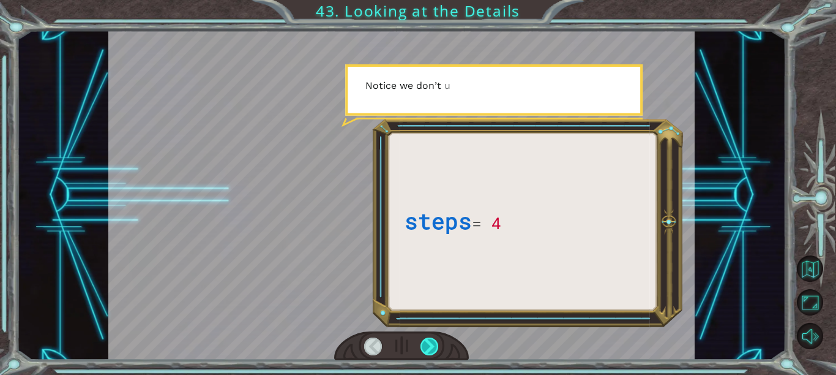
click at [427, 343] on div at bounding box center [429, 346] width 18 height 18
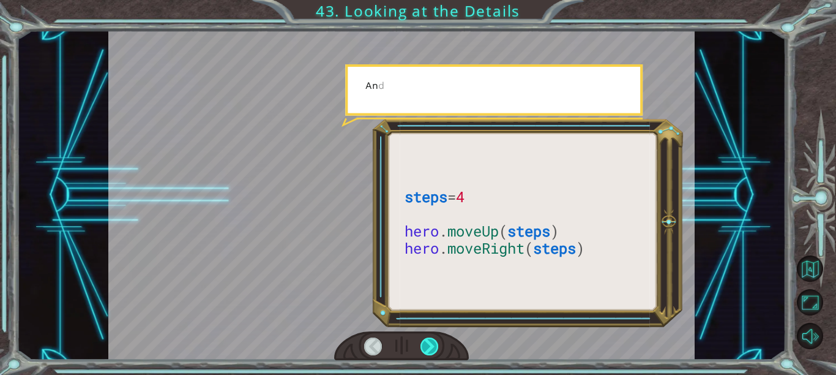
click at [427, 343] on div at bounding box center [429, 346] width 18 height 18
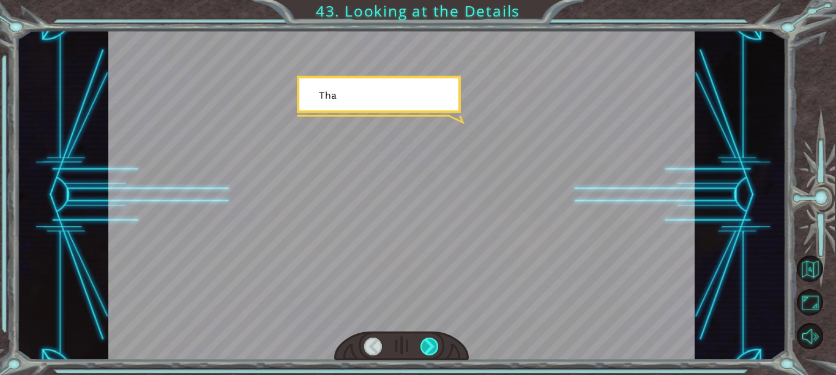
click at [427, 343] on div at bounding box center [429, 346] width 18 height 18
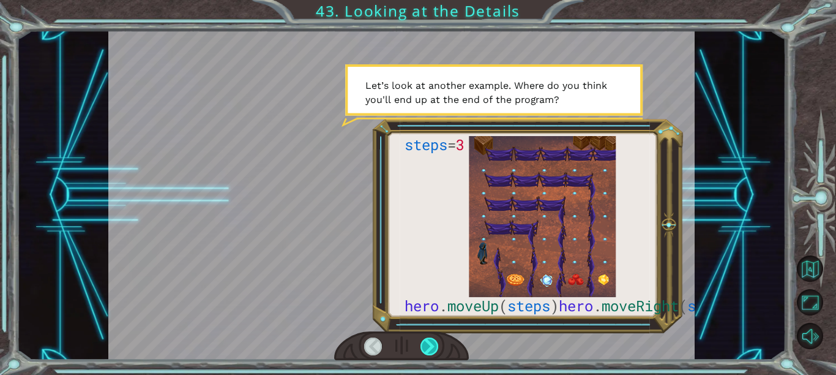
click at [427, 345] on div at bounding box center [429, 346] width 18 height 18
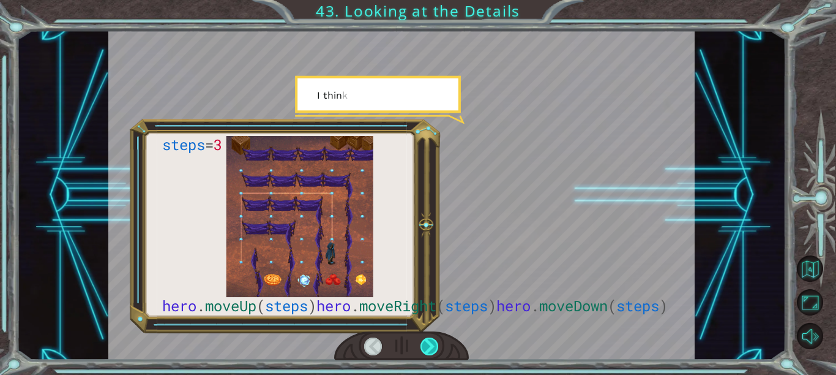
click at [427, 345] on div at bounding box center [429, 346] width 18 height 18
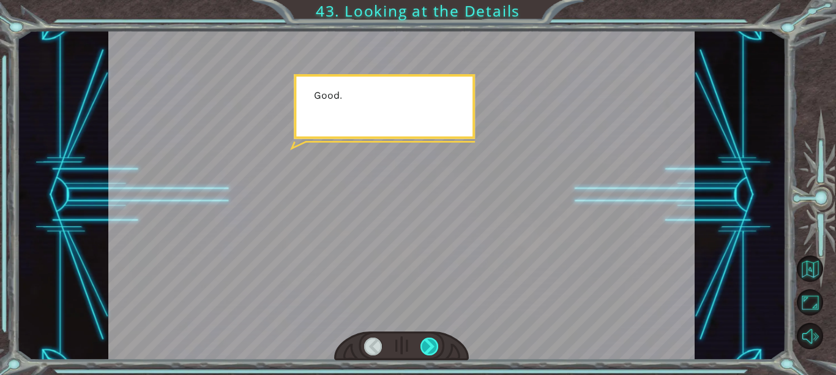
click at [427, 345] on div at bounding box center [429, 346] width 18 height 18
click at [427, 0] on div "steps = 3 hero . moveUp ( steps ) hero . moveRight ( steps ) hero . moveDown ( …" at bounding box center [418, 0] width 836 height 0
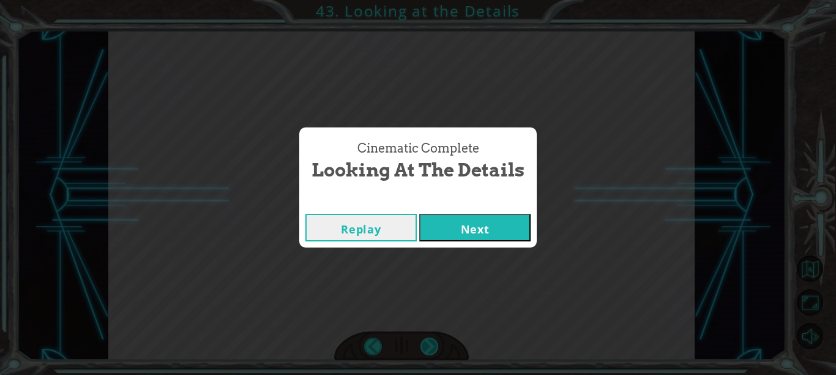
click at [427, 345] on div "Cinematic Complete Looking at the Details Replay Next" at bounding box center [418, 187] width 836 height 375
click at [460, 223] on button "Next" at bounding box center [474, 228] width 111 height 28
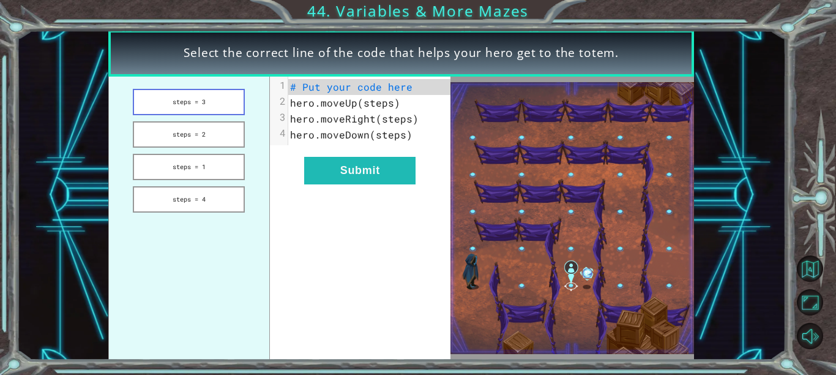
click at [182, 110] on button "steps = 3" at bounding box center [189, 102] width 112 height 26
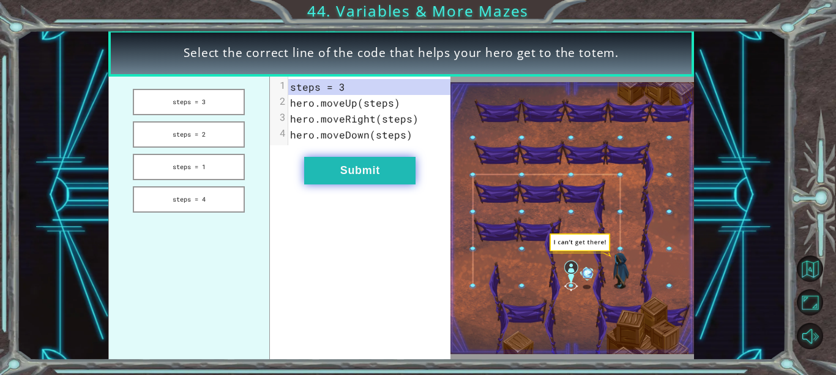
click at [360, 166] on button "Submit" at bounding box center [359, 171] width 111 height 28
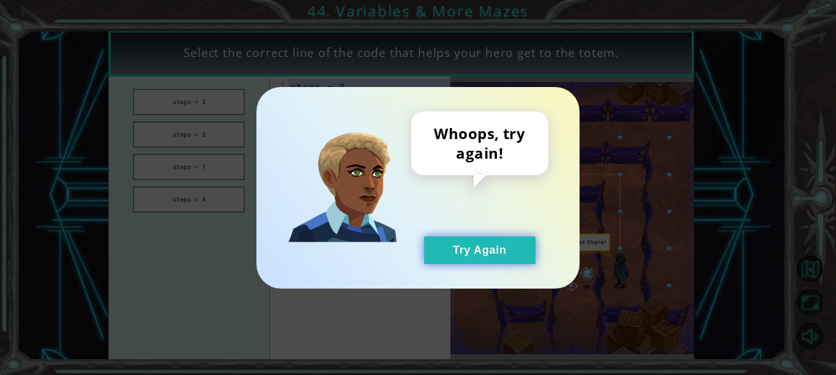
click at [478, 256] on button "Try Again" at bounding box center [479, 250] width 111 height 28
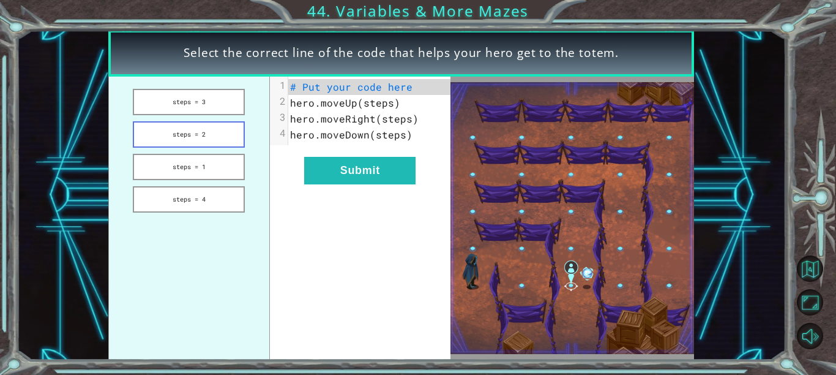
click at [183, 141] on button "steps = 2" at bounding box center [189, 134] width 112 height 26
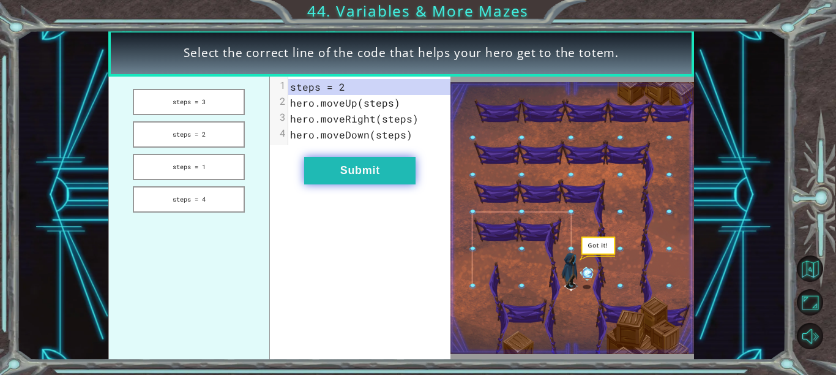
click at [356, 162] on button "Submit" at bounding box center [359, 171] width 111 height 28
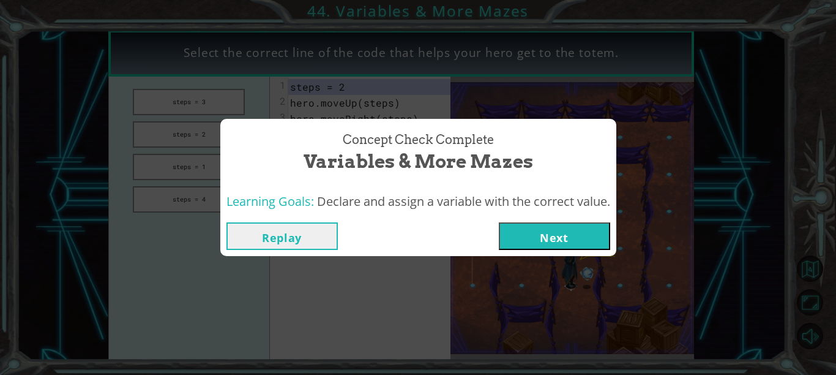
click at [543, 245] on button "Next" at bounding box center [554, 236] width 111 height 28
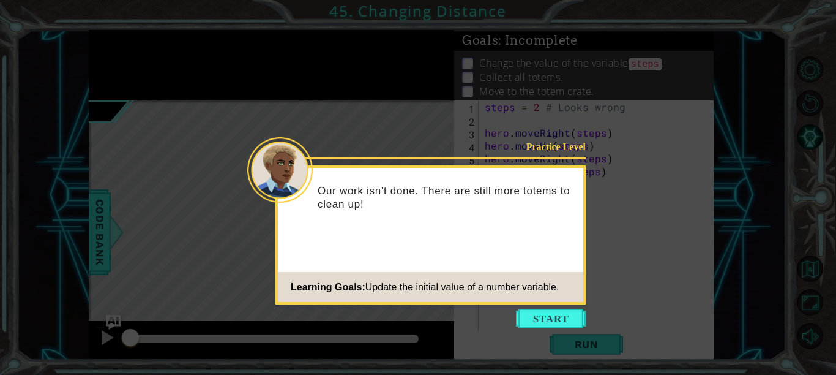
click at [554, 307] on icon at bounding box center [418, 187] width 836 height 375
click at [555, 313] on button "Start" at bounding box center [551, 318] width 70 height 20
